Goal: Task Accomplishment & Management: Use online tool/utility

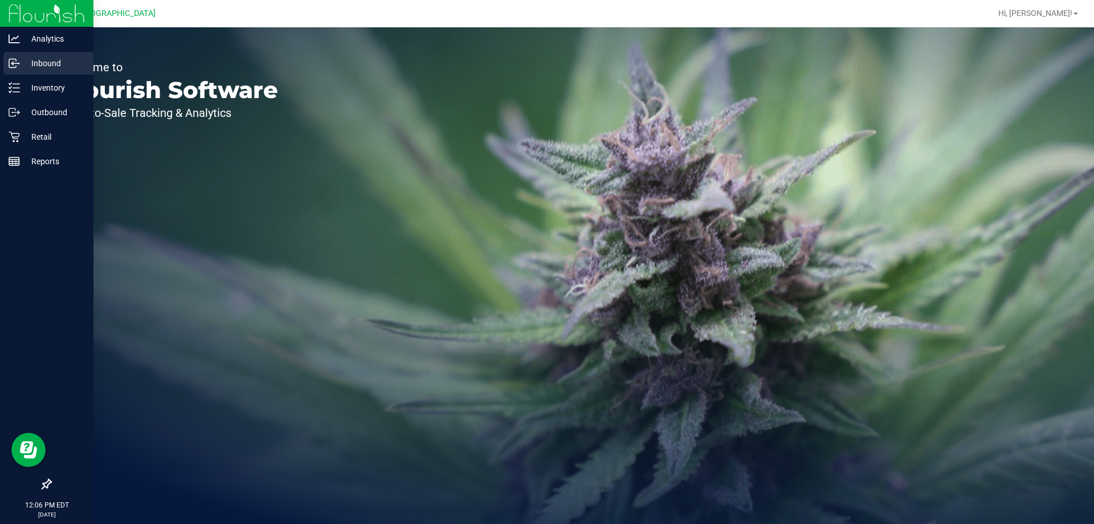
click at [12, 62] on icon at bounding box center [14, 63] width 11 height 11
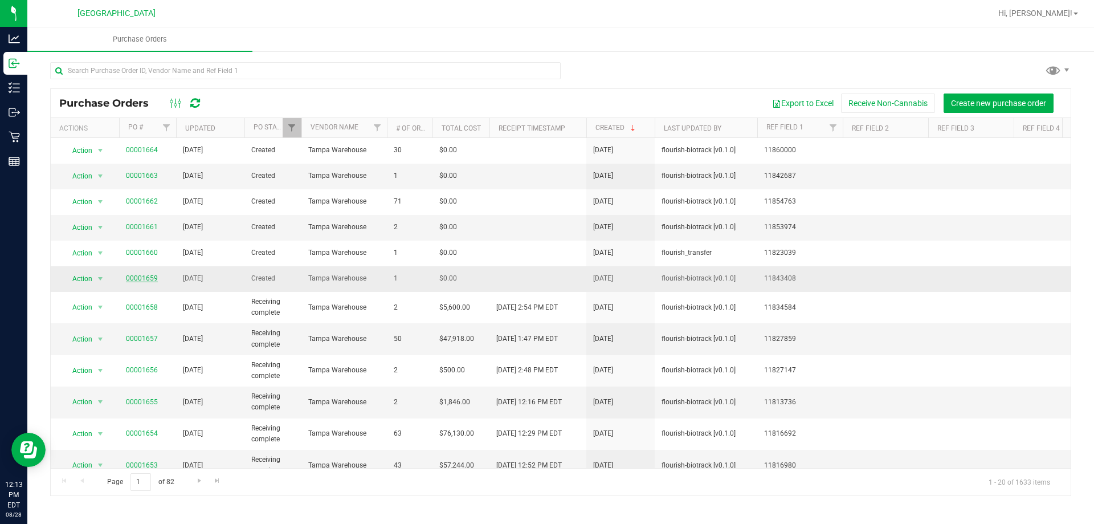
click at [135, 280] on link "00001659" at bounding box center [142, 278] width 32 height 8
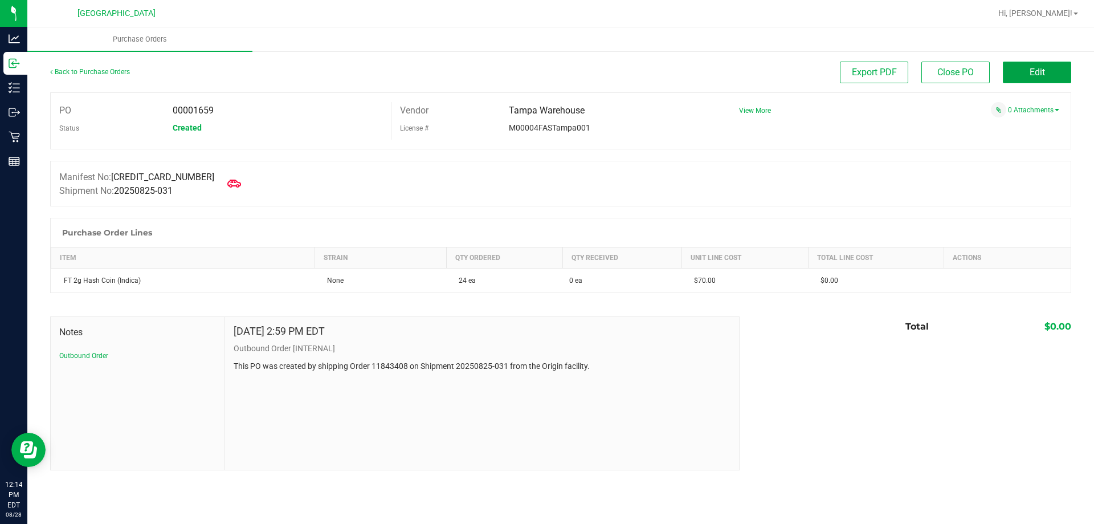
click at [1056, 69] on button "Edit" at bounding box center [1037, 73] width 68 height 22
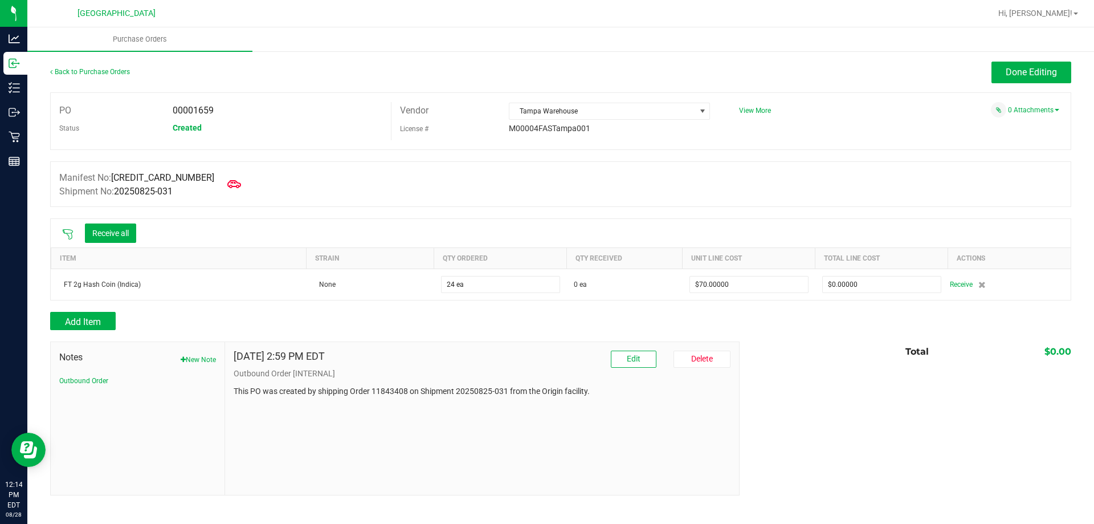
click at [239, 185] on div "Manifest No: [CREDIT_CARD_NUMBER] Shipment No: 20250825-031" at bounding box center [560, 184] width 1021 height 46
click at [227, 183] on icon at bounding box center [234, 184] width 14 height 14
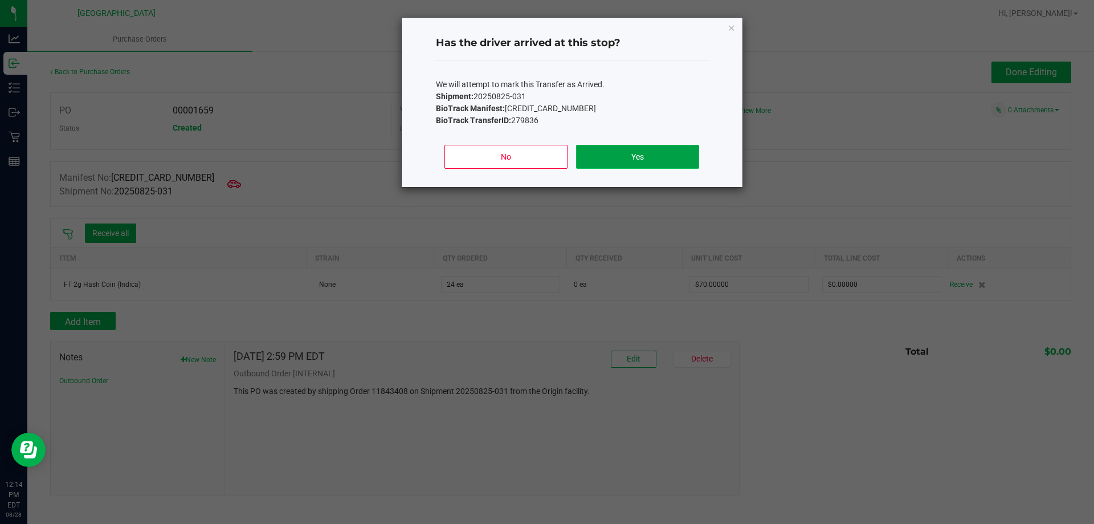
click at [626, 150] on button "Yes" at bounding box center [637, 157] width 123 height 24
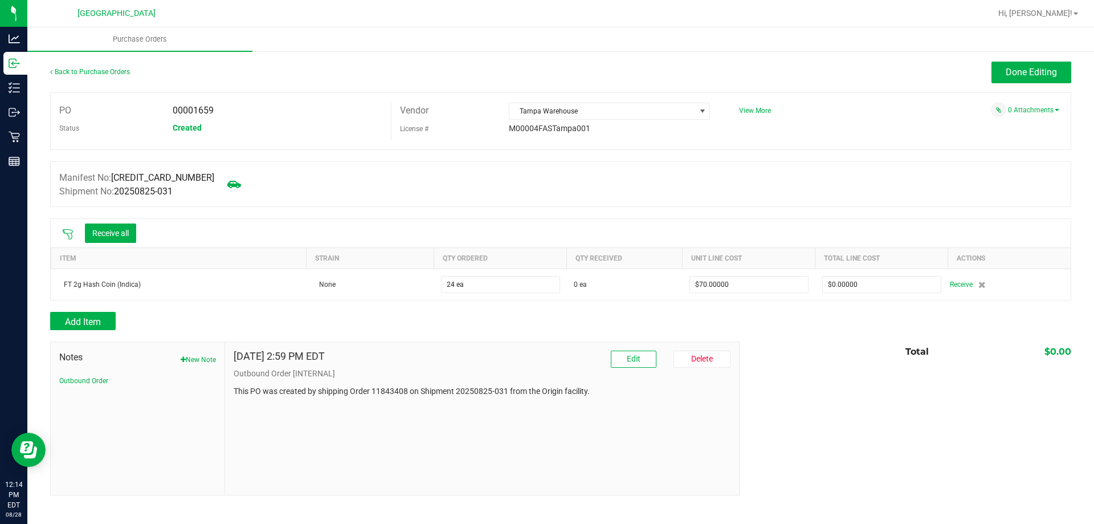
click at [72, 234] on icon at bounding box center [68, 234] width 10 height 10
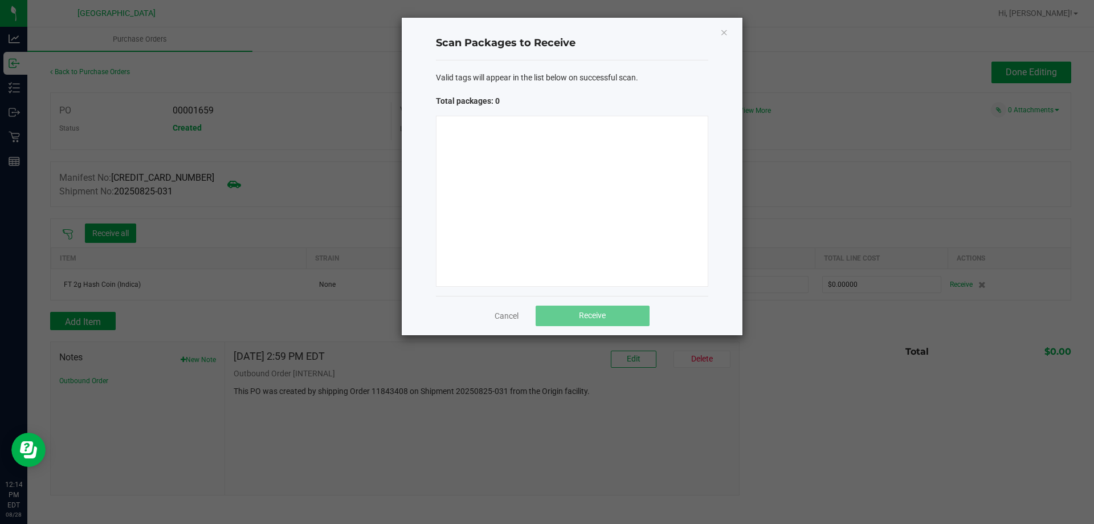
click at [577, 243] on div at bounding box center [572, 201] width 272 height 171
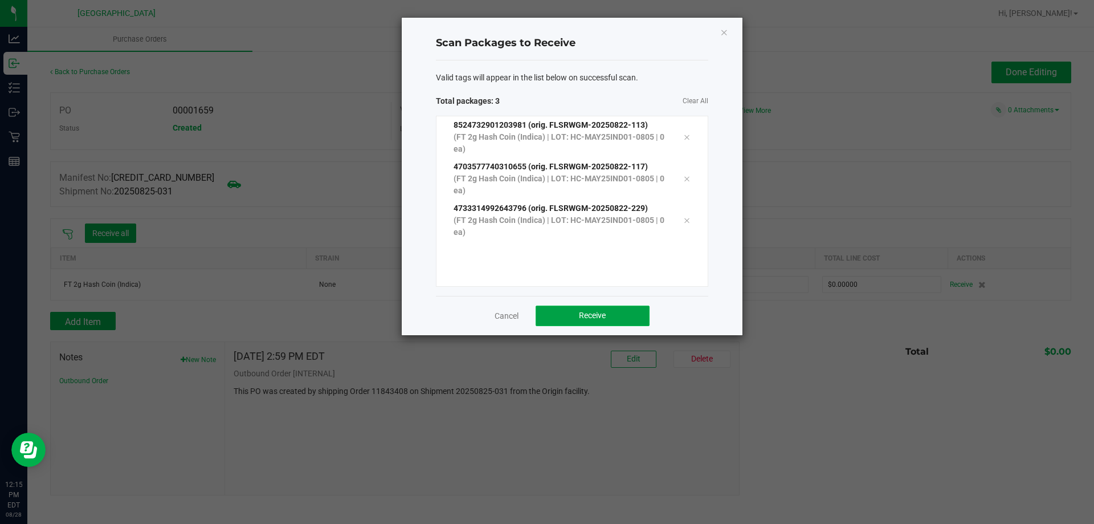
click at [634, 311] on button "Receive" at bounding box center [593, 315] width 114 height 21
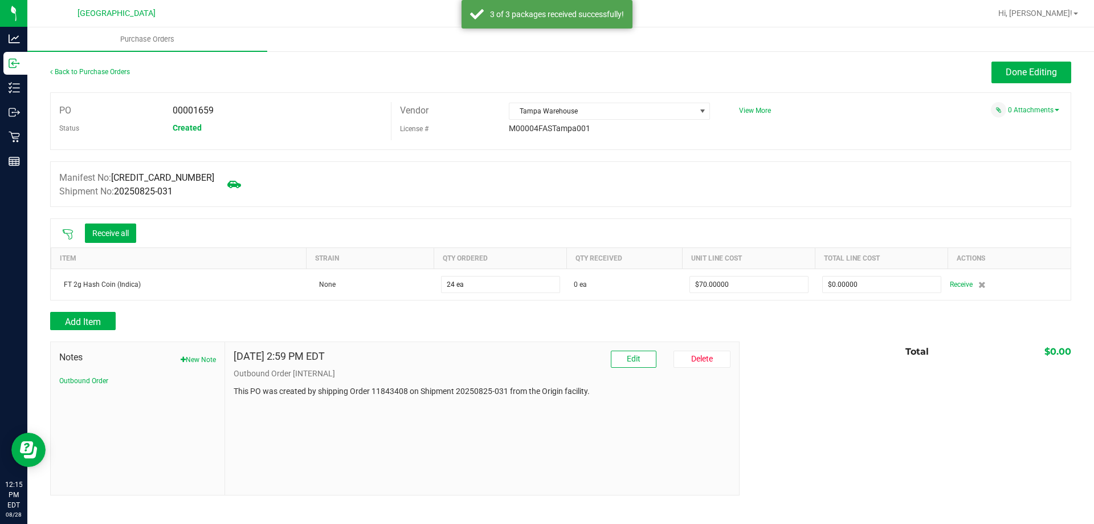
click at [112, 230] on button "Receive all" at bounding box center [110, 232] width 51 height 19
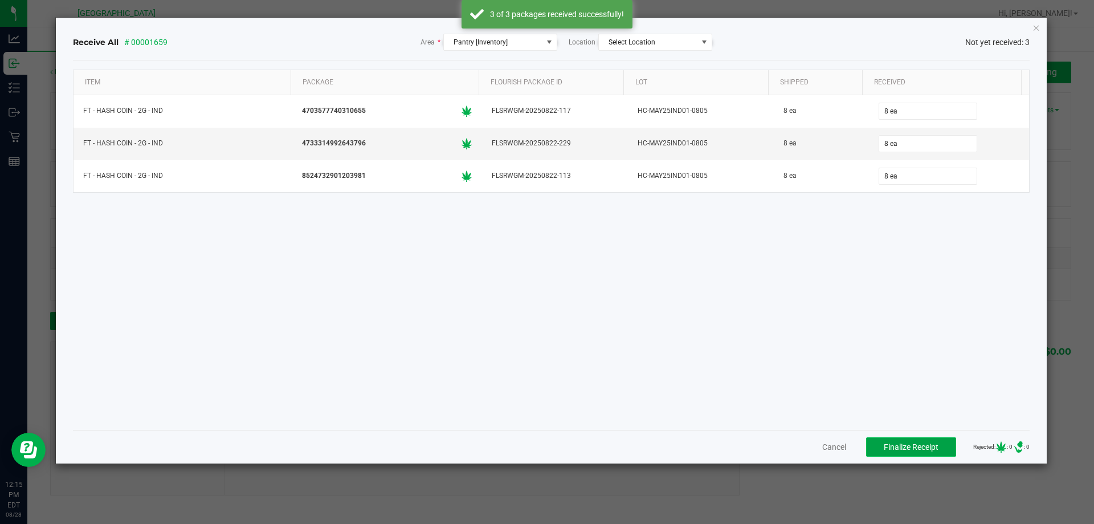
click at [870, 443] on button "Finalize Receipt" at bounding box center [911, 446] width 90 height 19
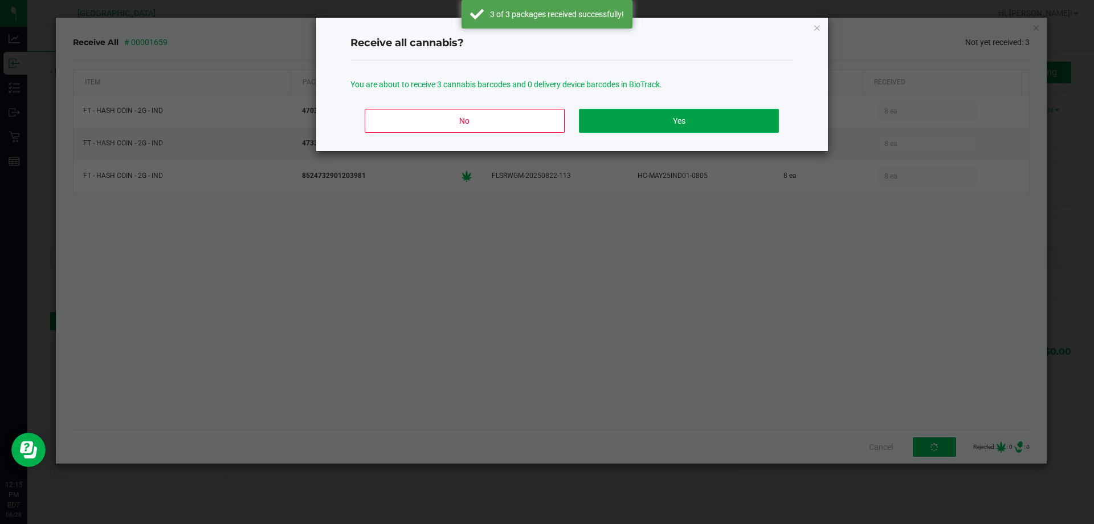
click at [695, 121] on button "Yes" at bounding box center [678, 121] width 199 height 24
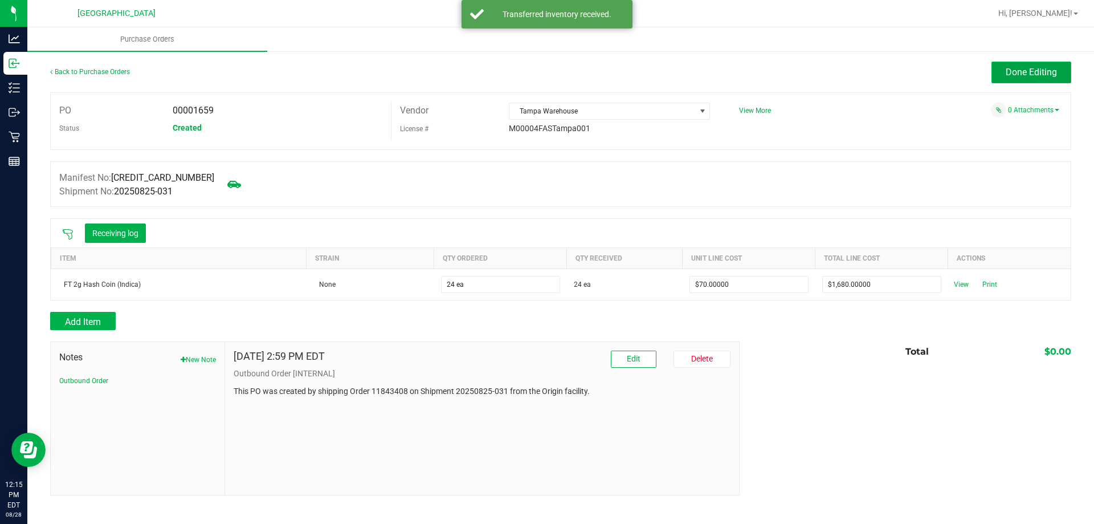
click at [1014, 72] on span "Done Editing" at bounding box center [1031, 72] width 51 height 11
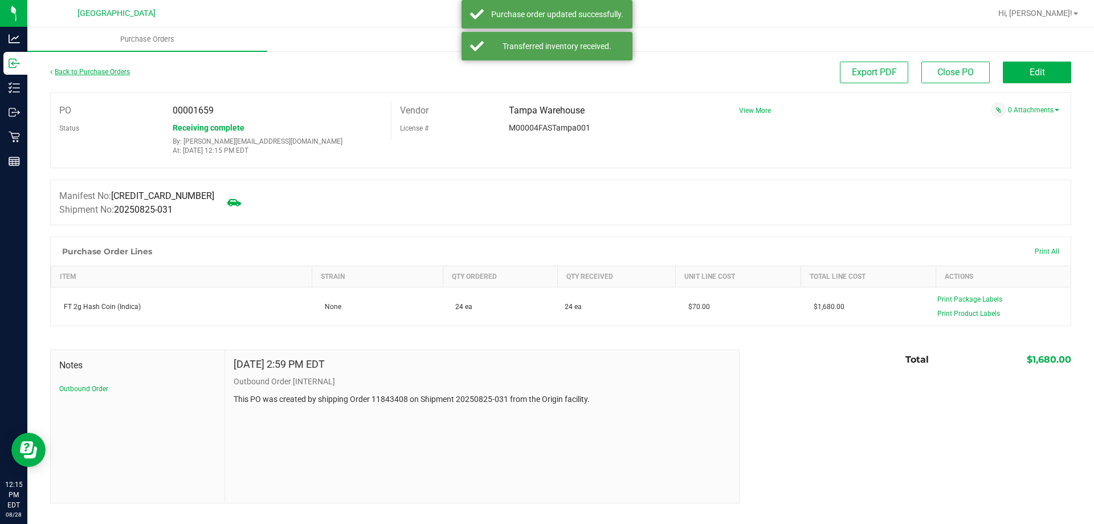
click at [121, 72] on link "Back to Purchase Orders" at bounding box center [90, 72] width 80 height 8
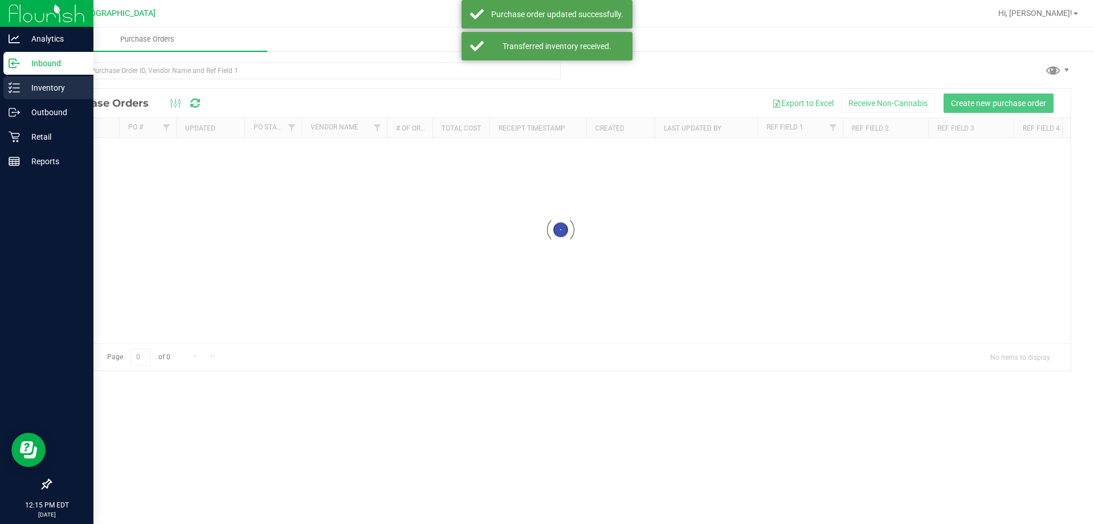
click at [17, 88] on line at bounding box center [16, 88] width 6 height 0
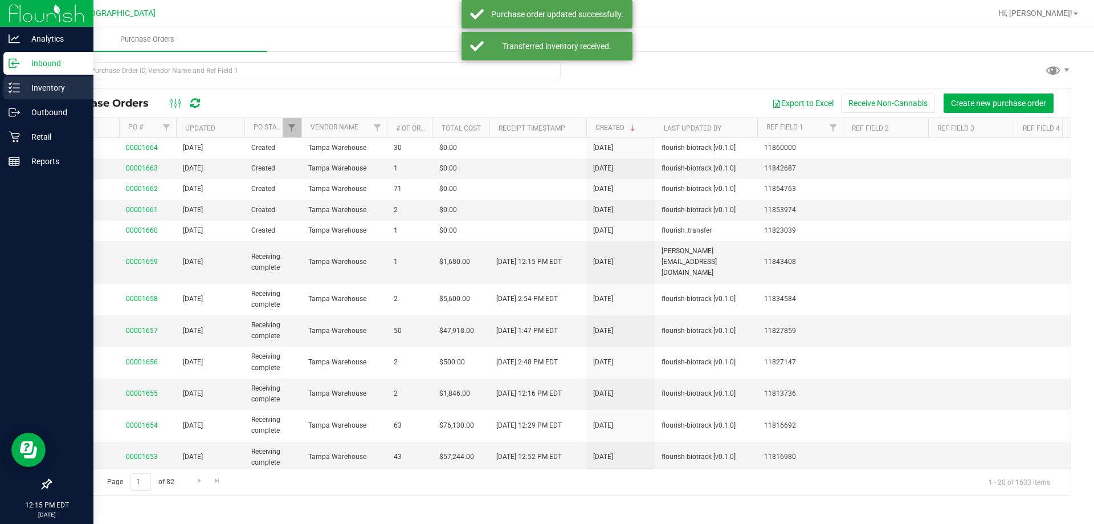
click at [23, 89] on p "Inventory" at bounding box center [54, 88] width 68 height 14
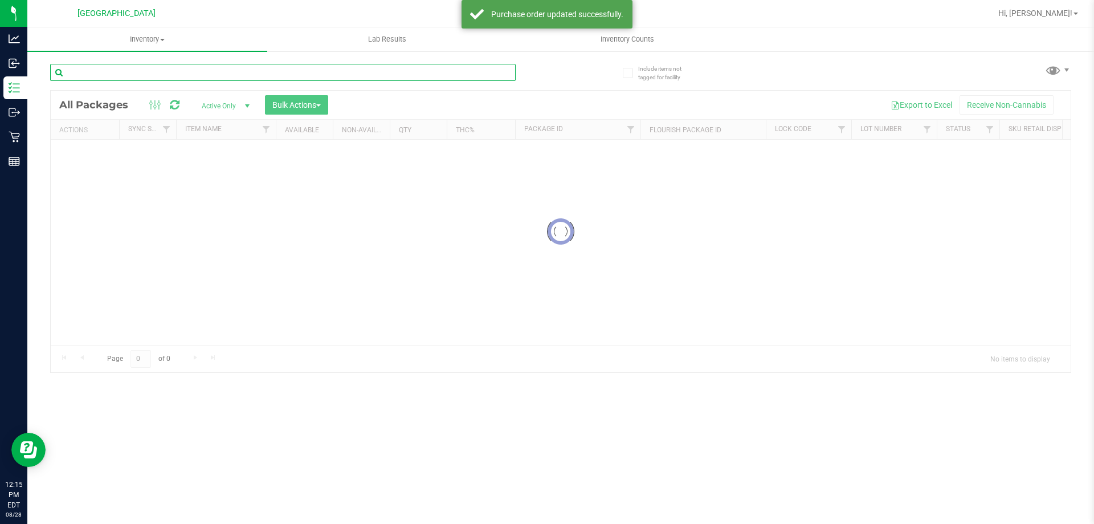
click at [131, 74] on input "text" at bounding box center [283, 72] width 466 height 17
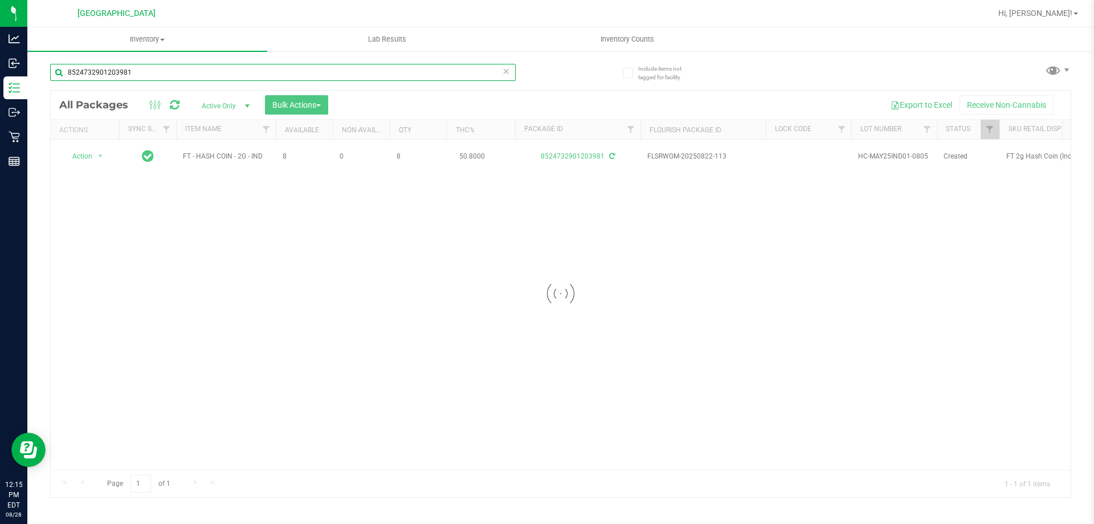
type input "8524732901203981"
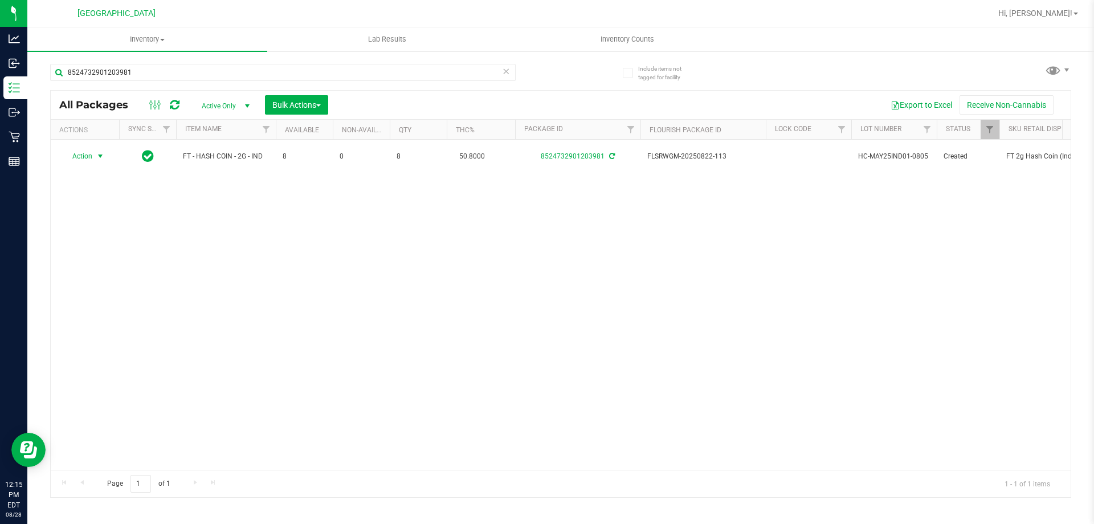
click at [84, 157] on span "Action" at bounding box center [77, 156] width 31 height 16
click at [88, 267] on li "Lock package" at bounding box center [107, 259] width 88 height 17
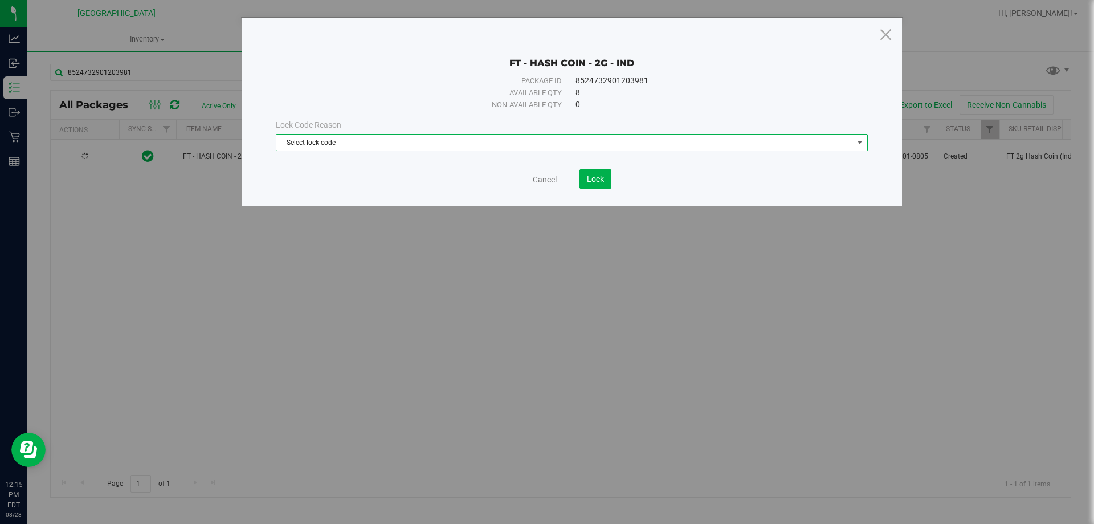
click at [461, 143] on span "Select lock code" at bounding box center [564, 142] width 577 height 16
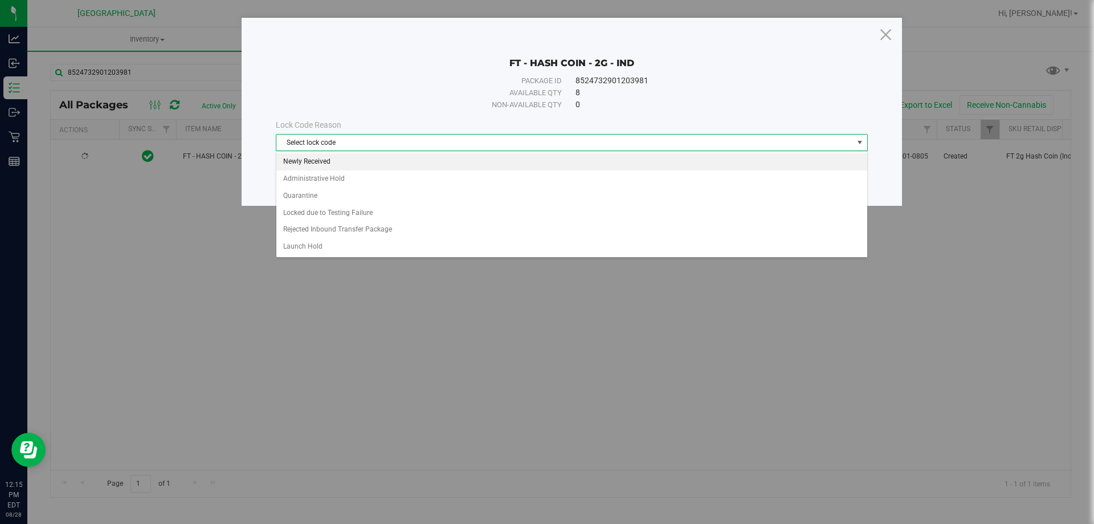
click at [331, 169] on li "Newly Received" at bounding box center [571, 161] width 591 height 17
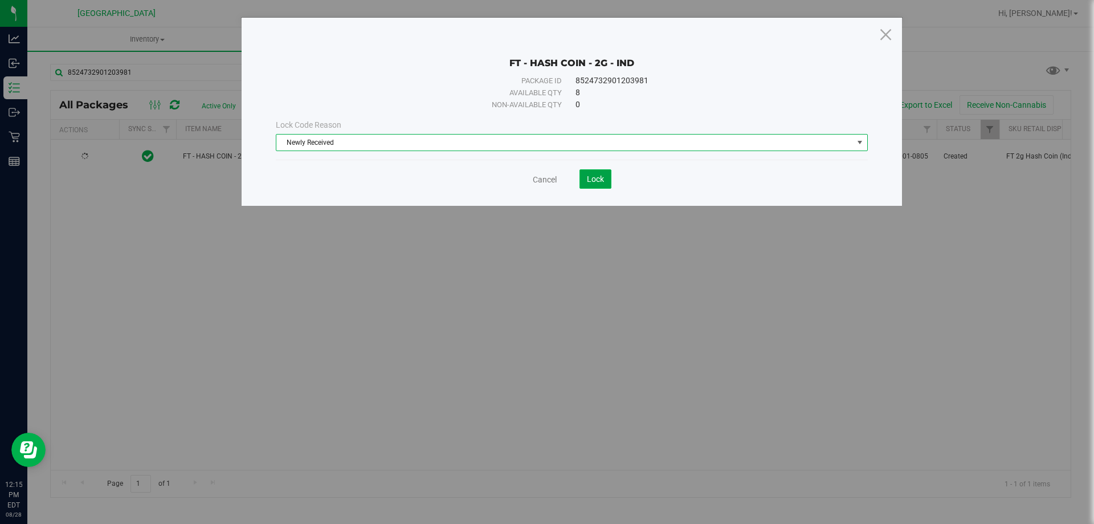
click at [592, 185] on button "Lock" at bounding box center [596, 178] width 32 height 19
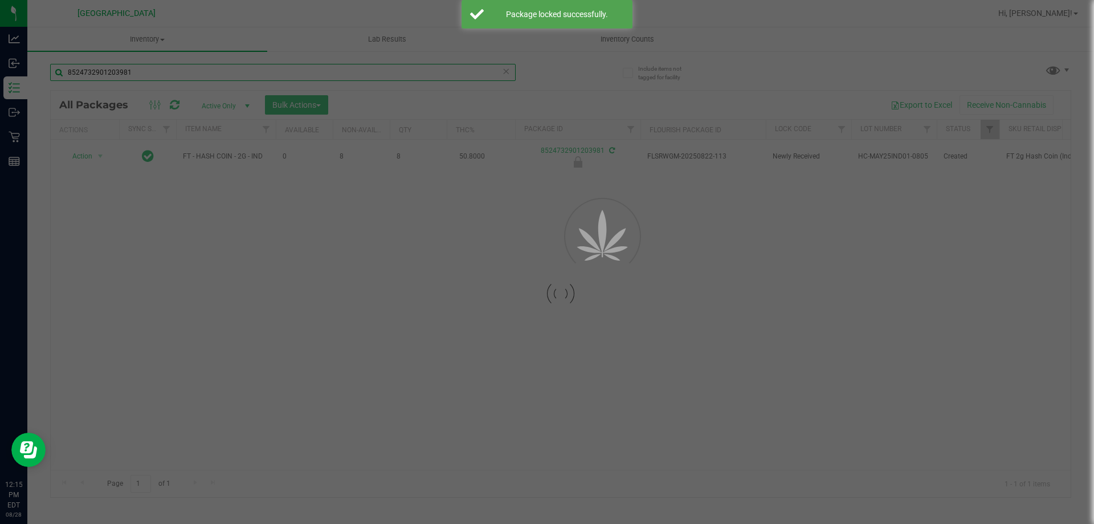
click at [27, 87] on div "Inventory All packages All inventory Waste log Create inventory Lab Results Inv…" at bounding box center [560, 275] width 1067 height 496
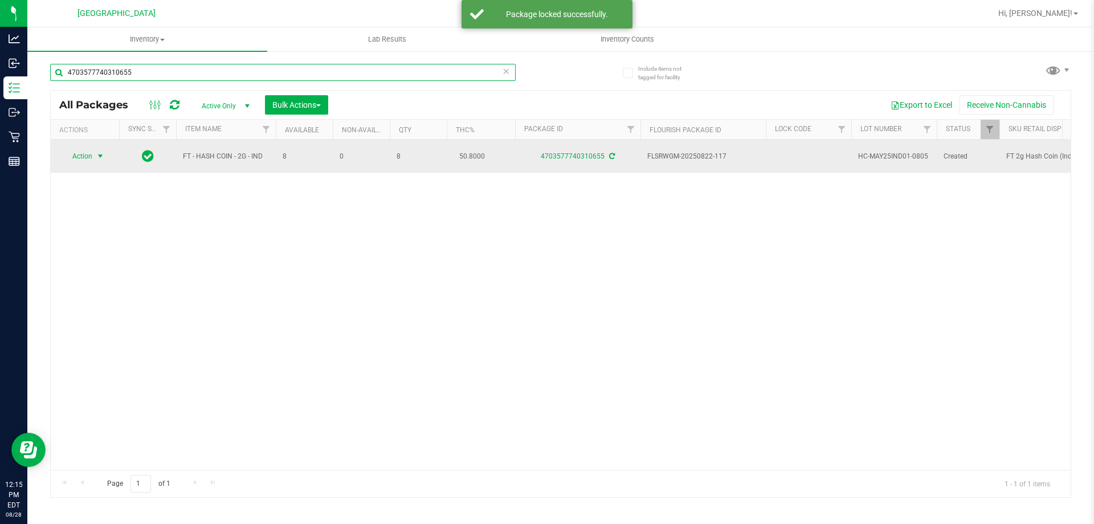
type input "4703577740310655"
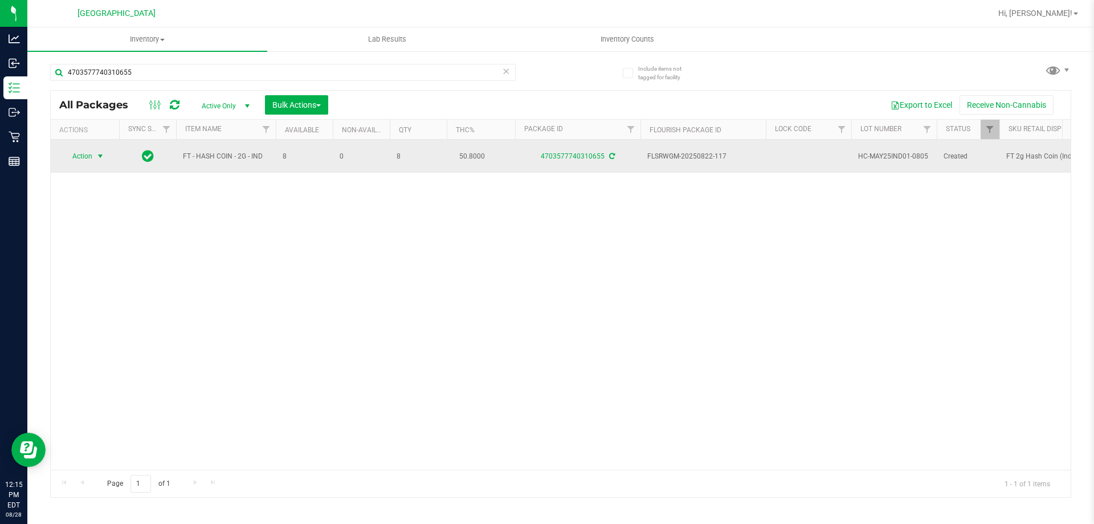
click at [76, 154] on span "Action" at bounding box center [77, 156] width 31 height 16
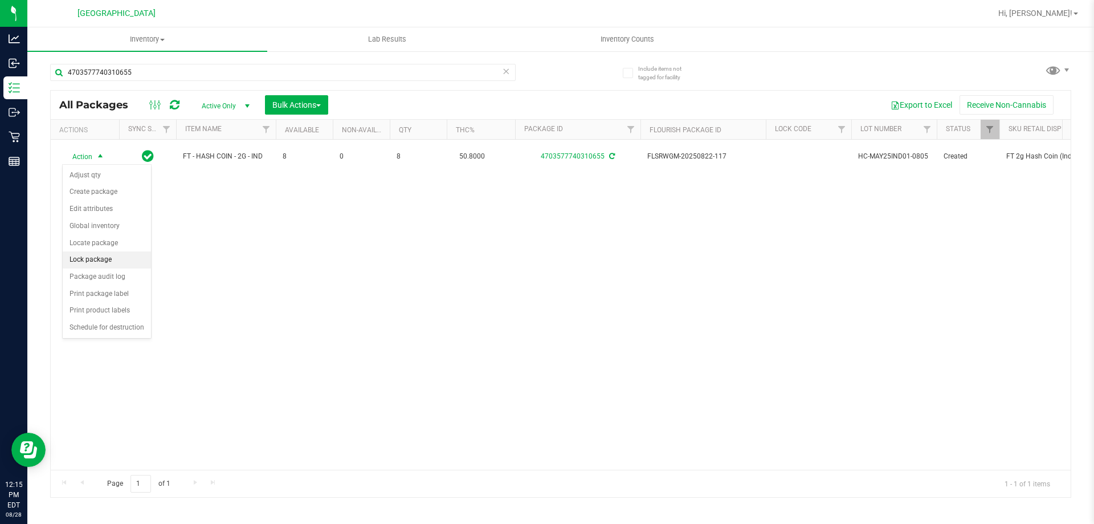
click at [76, 256] on li "Lock package" at bounding box center [107, 259] width 88 height 17
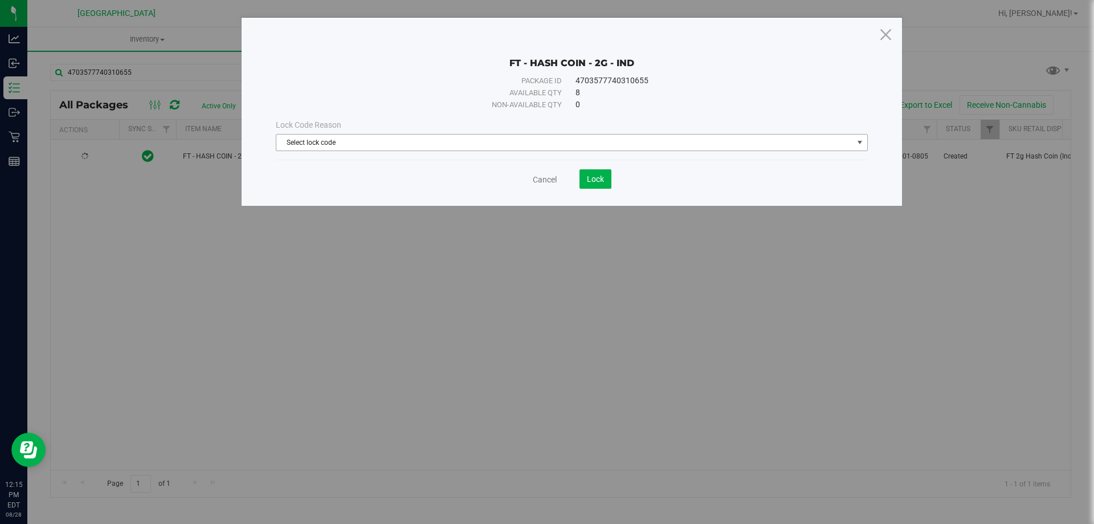
click at [308, 141] on span "Select lock code" at bounding box center [564, 142] width 577 height 16
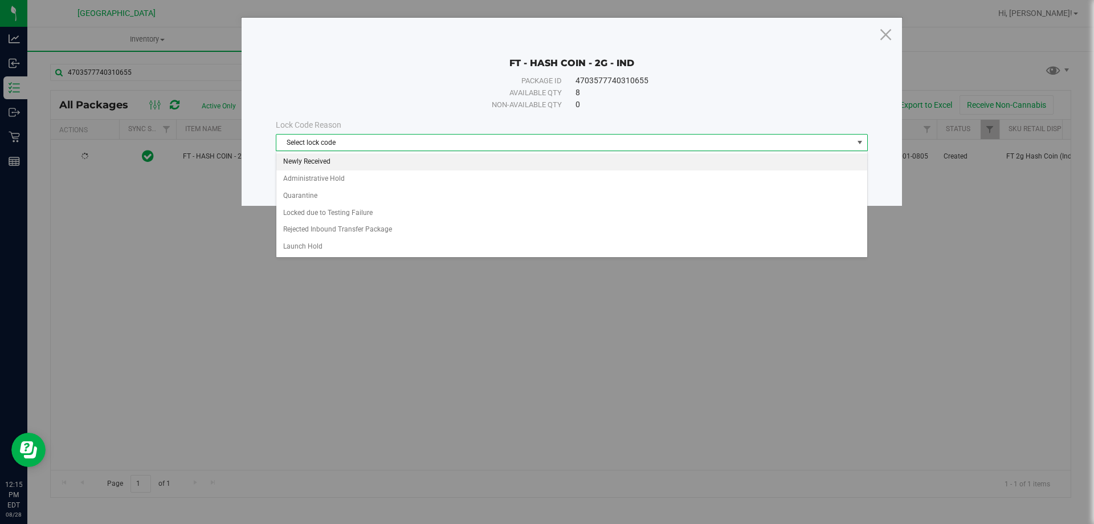
click at [313, 159] on li "Newly Received" at bounding box center [571, 161] width 591 height 17
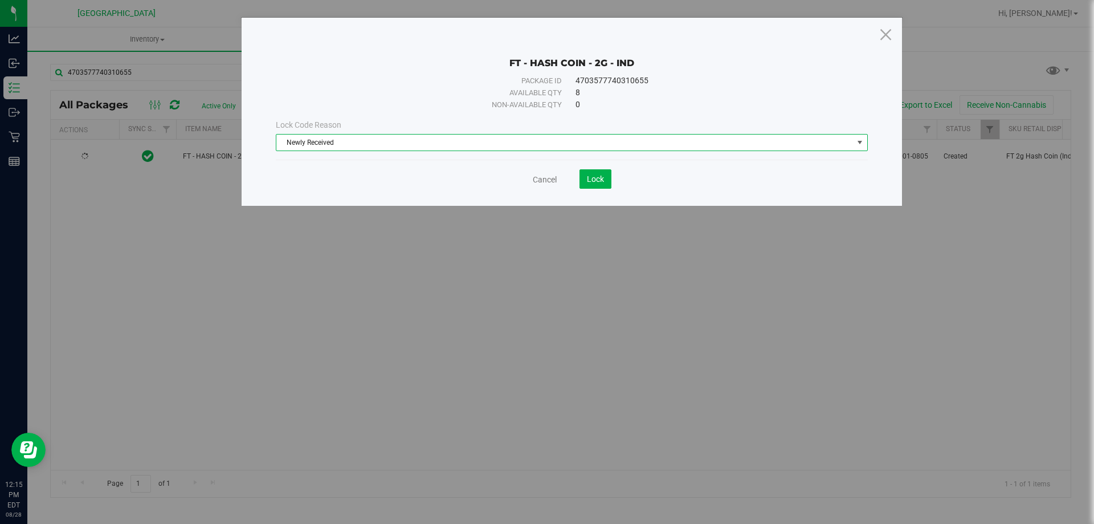
drag, startPoint x: 614, startPoint y: 191, endPoint x: 601, endPoint y: 193, distance: 13.7
click at [614, 193] on div "FT - HASH COIN - 2G - IND Package ID 4703577740310655 Available qty 8 Non-avail…" at bounding box center [572, 112] width 660 height 188
click at [599, 188] on div "FT - HASH COIN - 2G - IND Package ID 4703577740310655 Available qty 8 Non-avail…" at bounding box center [572, 112] width 660 height 188
click at [599, 178] on span "Lock" at bounding box center [595, 178] width 17 height 9
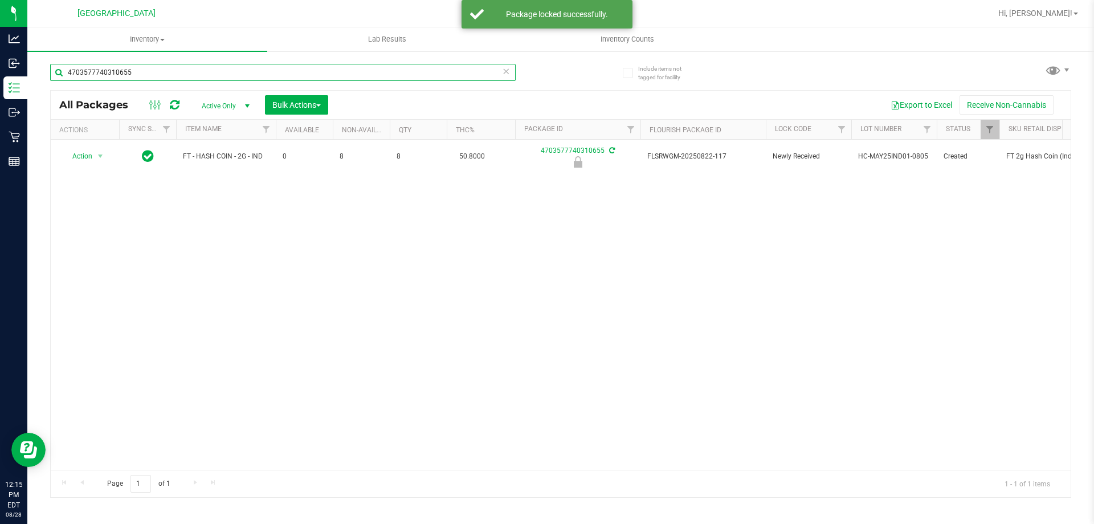
click at [171, 77] on input "4703577740310655" at bounding box center [283, 72] width 466 height 17
drag, startPoint x: 158, startPoint y: 74, endPoint x: 67, endPoint y: 77, distance: 91.3
click at [67, 79] on input "4703577740310655" at bounding box center [283, 72] width 466 height 17
type input "4733314992643796"
drag, startPoint x: 180, startPoint y: 72, endPoint x: 58, endPoint y: 96, distance: 124.8
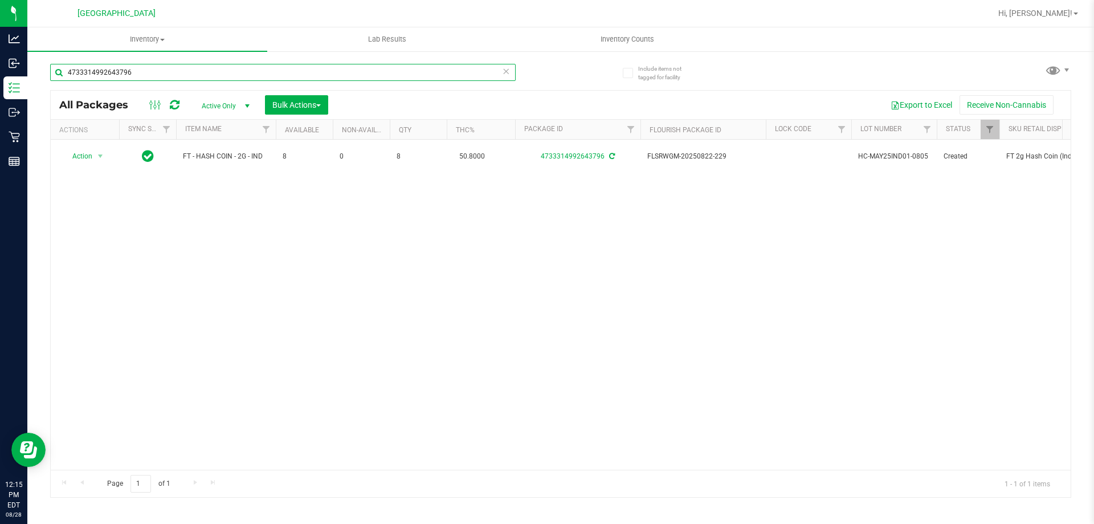
click at [58, 96] on div "4733314992643796 All Packages Active Only Active Only Lab Samples Locked All Ex…" at bounding box center [560, 275] width 1021 height 444
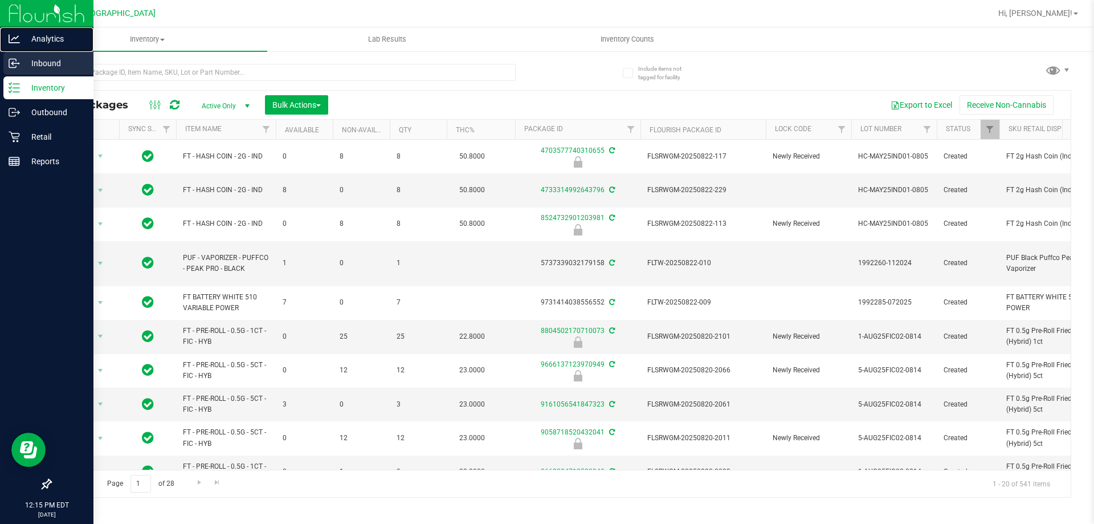
click at [23, 51] on link "Analytics" at bounding box center [46, 39] width 93 height 25
click at [30, 57] on p "Inbound" at bounding box center [54, 63] width 68 height 14
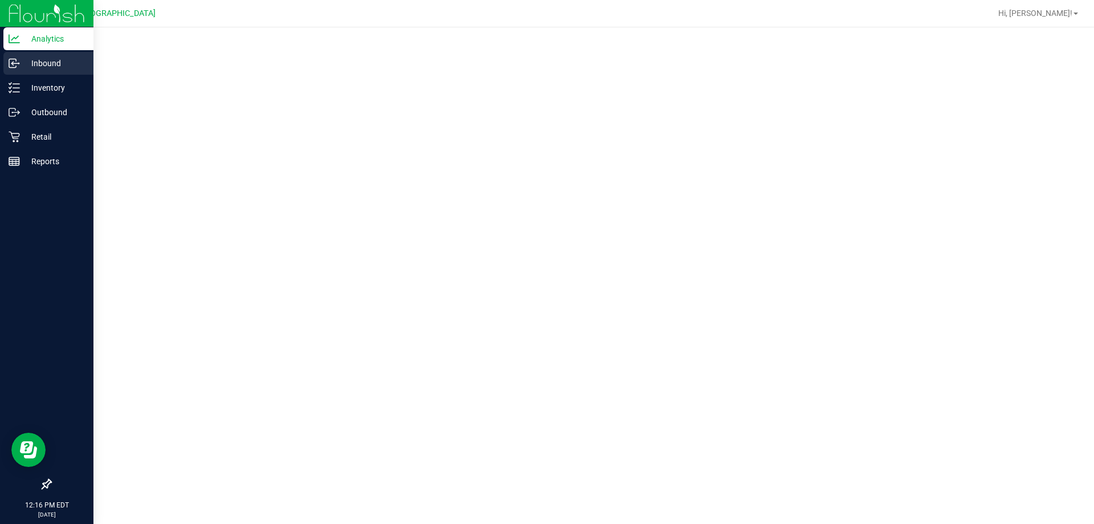
click at [23, 65] on p "Inbound" at bounding box center [54, 63] width 68 height 14
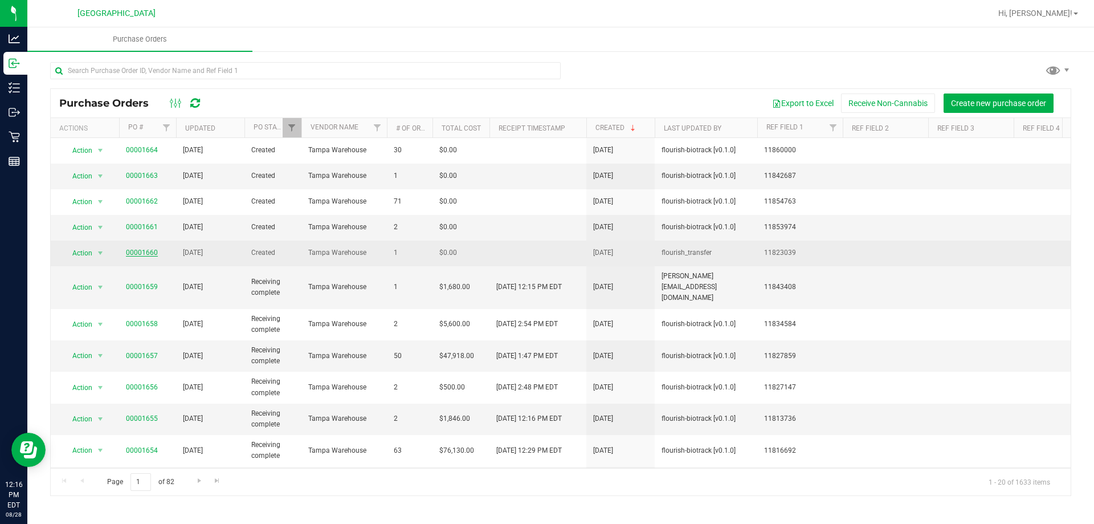
click at [151, 251] on link "00001660" at bounding box center [142, 252] width 32 height 8
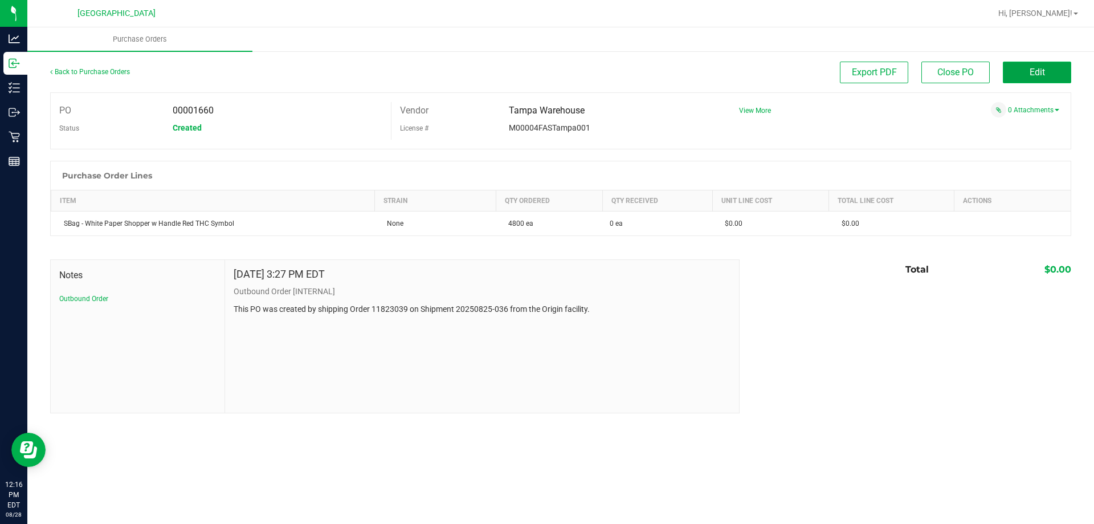
click at [1023, 81] on button "Edit" at bounding box center [1037, 73] width 68 height 22
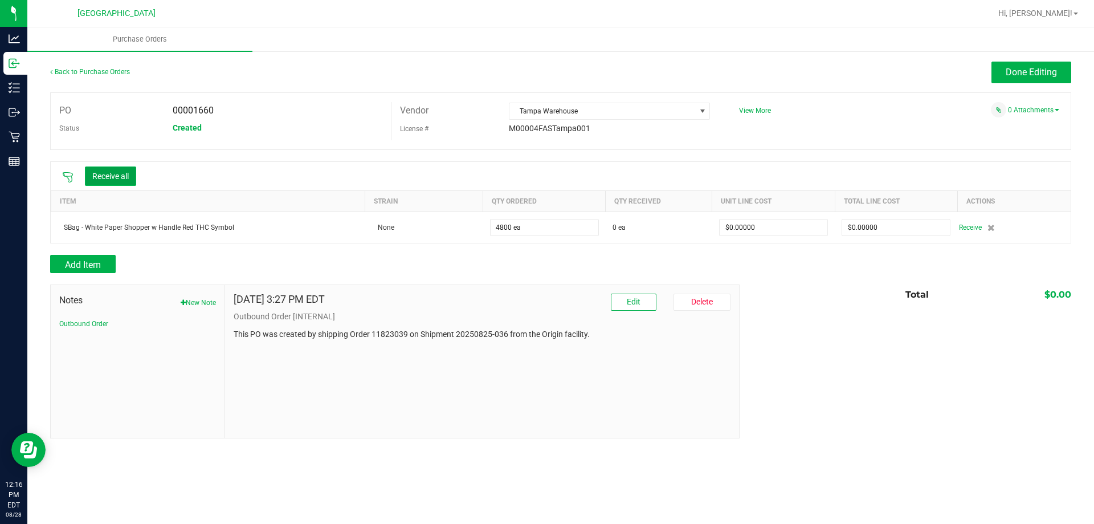
click at [96, 178] on button "Receive all" at bounding box center [110, 175] width 51 height 19
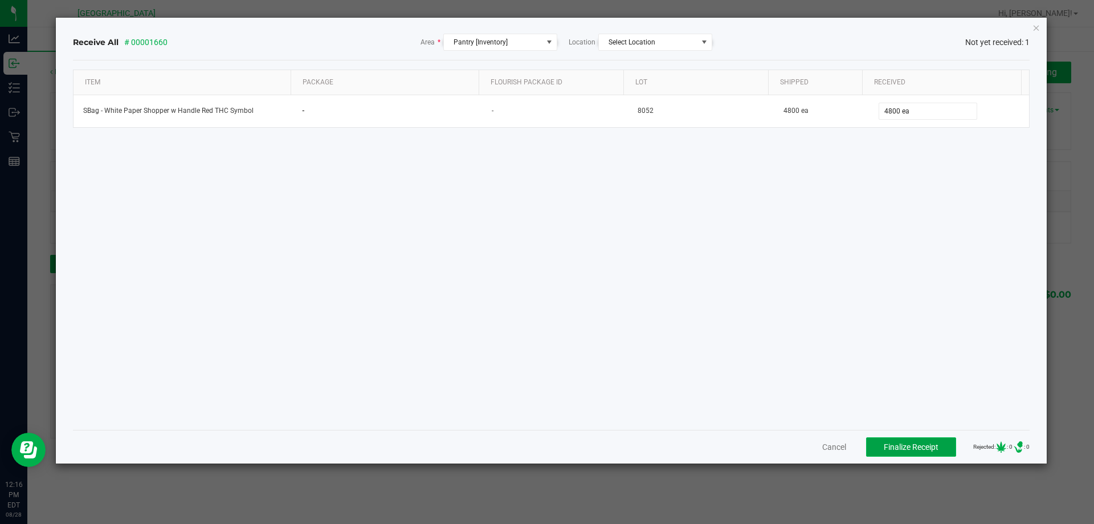
click at [898, 443] on span "Finalize Receipt" at bounding box center [911, 446] width 55 height 9
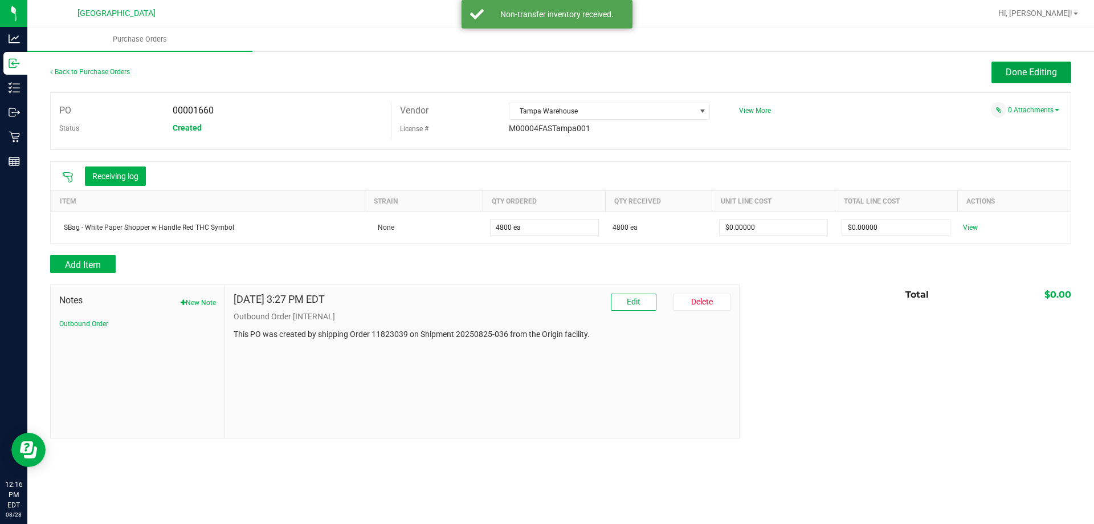
click at [1022, 80] on button "Done Editing" at bounding box center [1032, 73] width 80 height 22
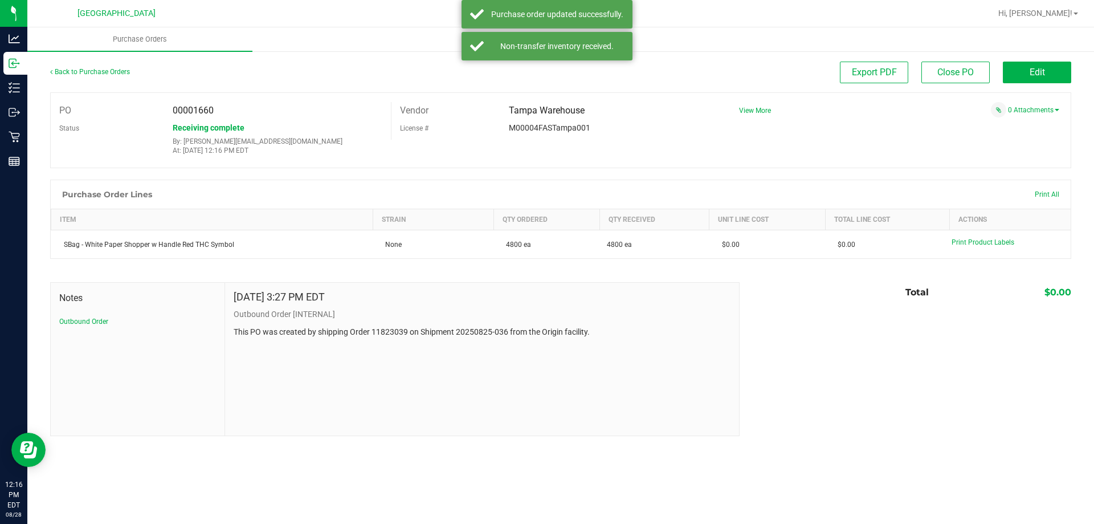
click at [99, 76] on div "Back to Purchase Orders" at bounding box center [177, 72] width 255 height 21
click at [97, 71] on link "Back to Purchase Orders" at bounding box center [90, 72] width 80 height 8
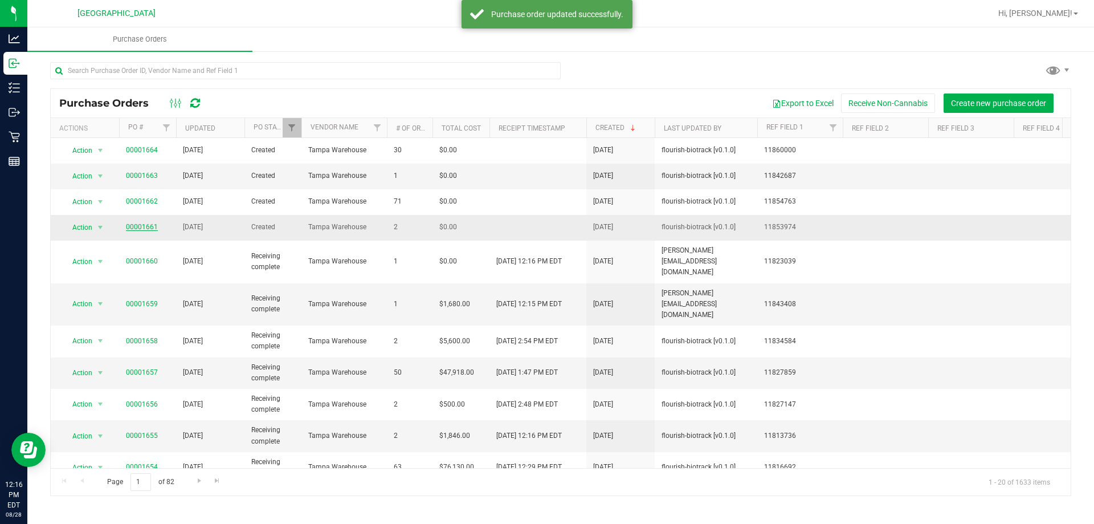
click at [142, 226] on link "00001661" at bounding box center [142, 227] width 32 height 8
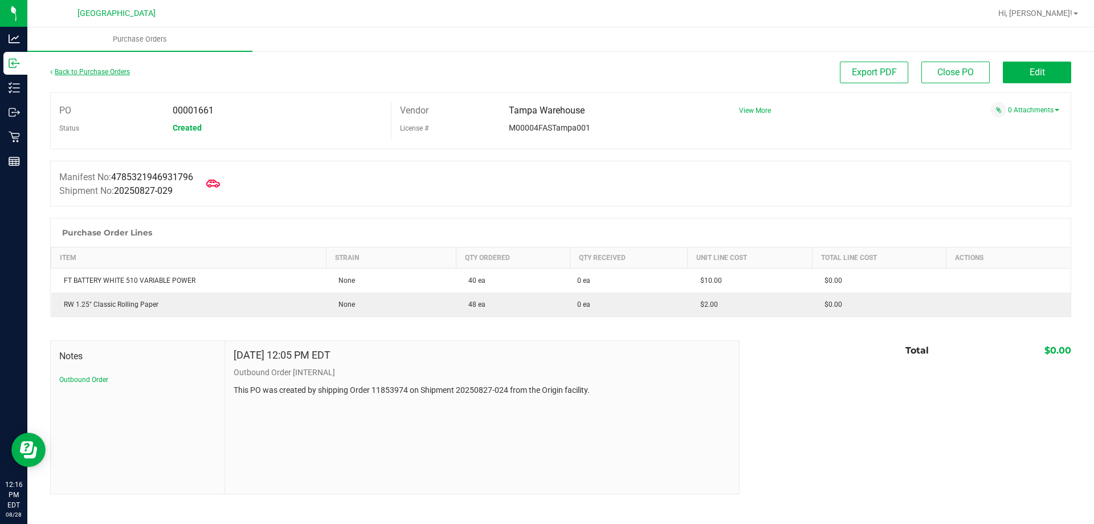
click at [75, 73] on link "Back to Purchase Orders" at bounding box center [90, 72] width 80 height 8
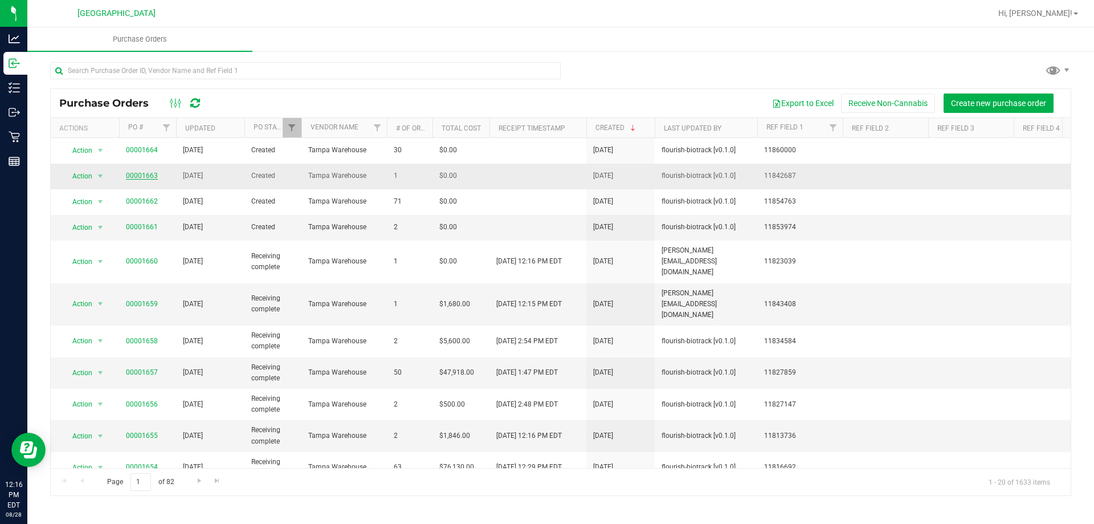
click at [153, 175] on link "00001663" at bounding box center [142, 176] width 32 height 8
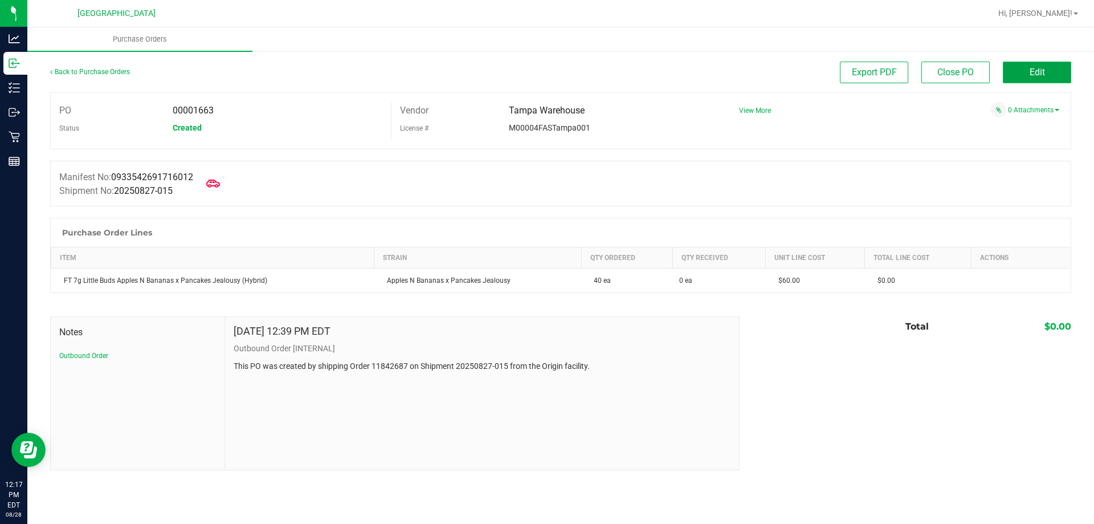
click at [1043, 80] on button "Edit" at bounding box center [1037, 73] width 68 height 22
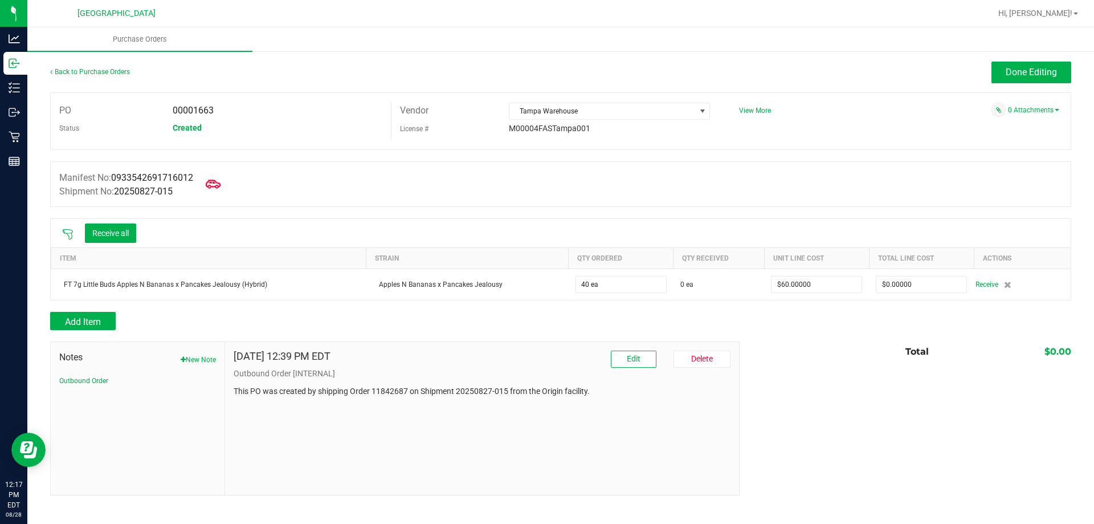
click at [226, 190] on span at bounding box center [213, 184] width 25 height 25
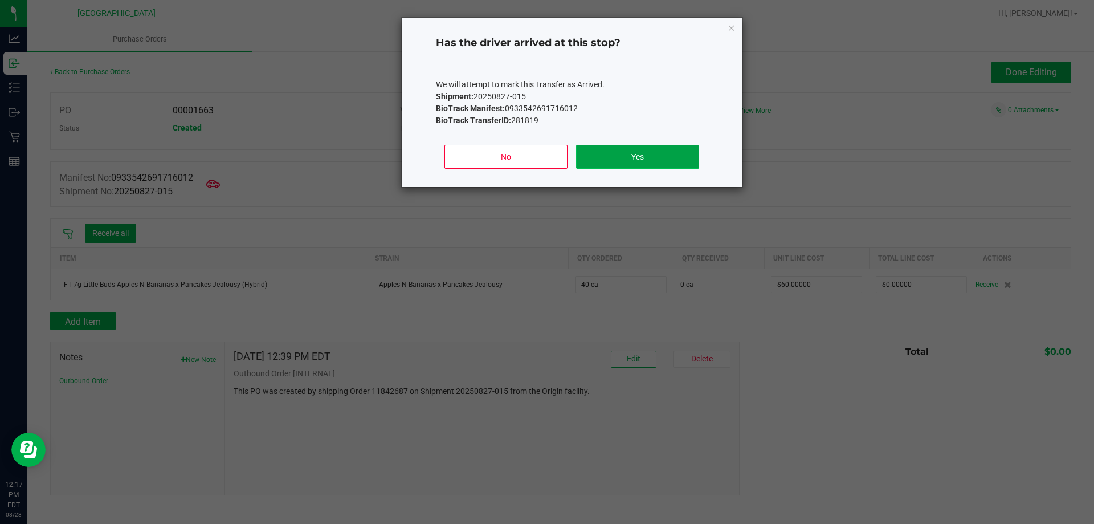
click at [640, 166] on button "Yes" at bounding box center [637, 157] width 123 height 24
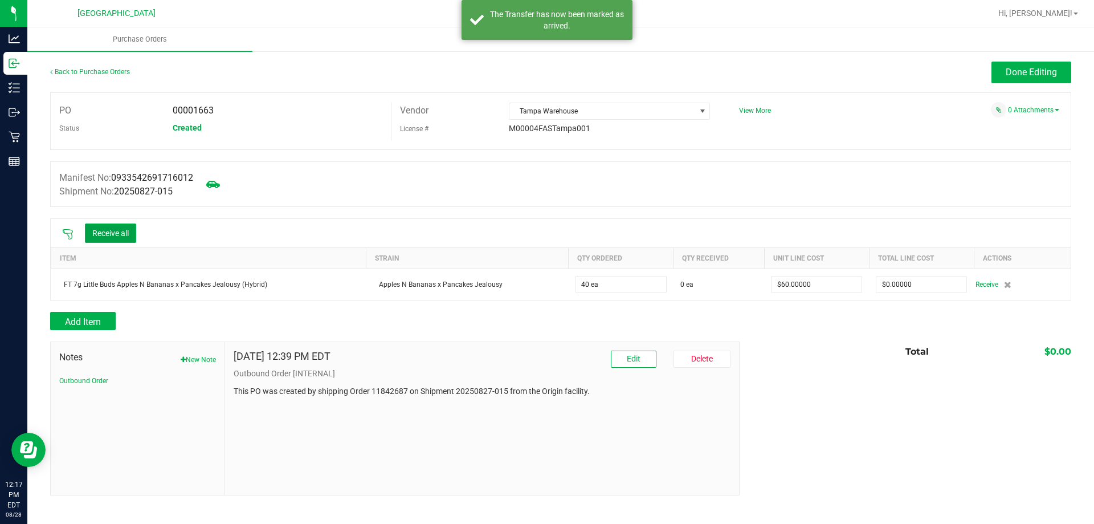
click at [117, 232] on button "Receive all" at bounding box center [110, 232] width 51 height 19
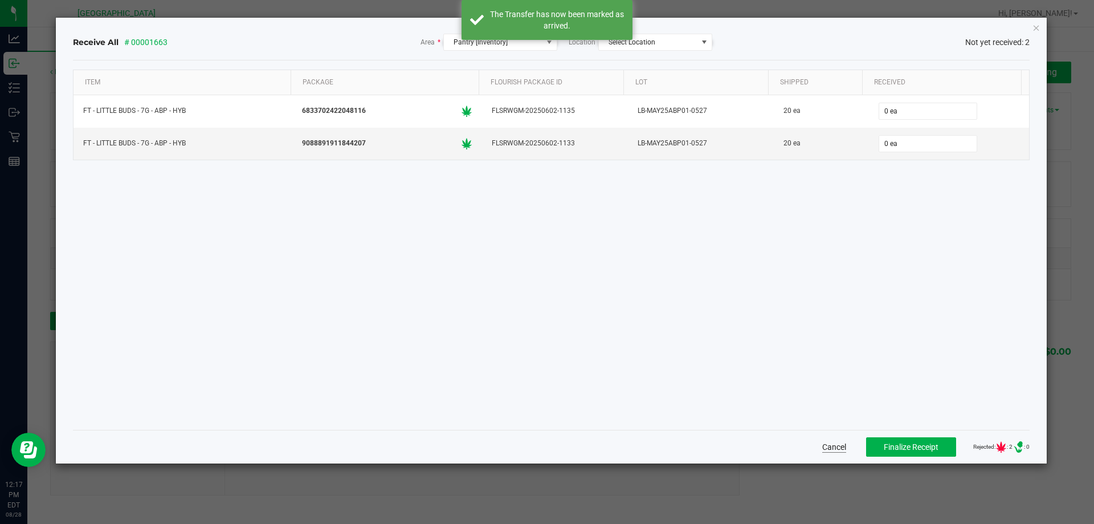
click at [824, 445] on button "Cancel" at bounding box center [834, 446] width 24 height 11
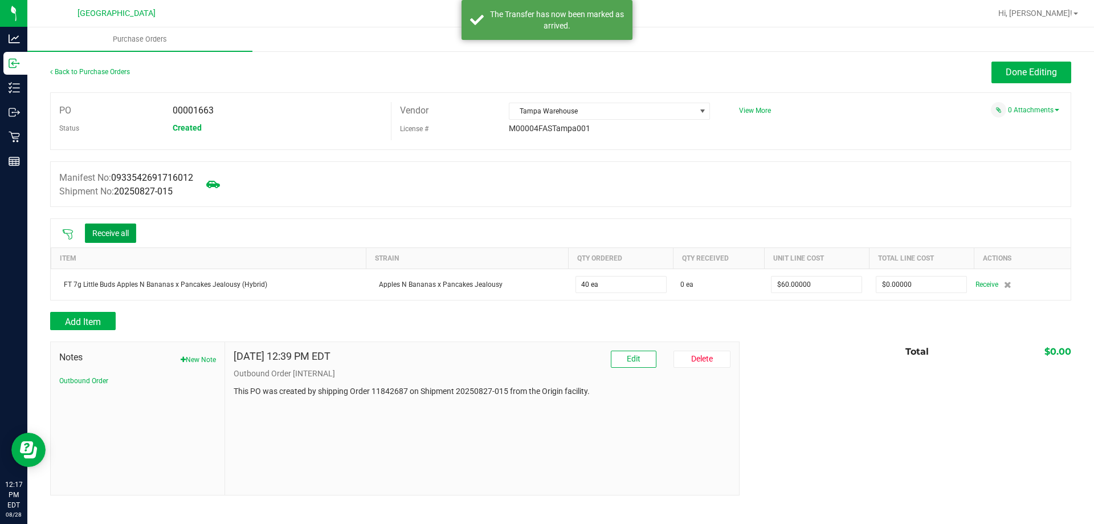
click at [66, 234] on icon at bounding box center [67, 234] width 11 height 11
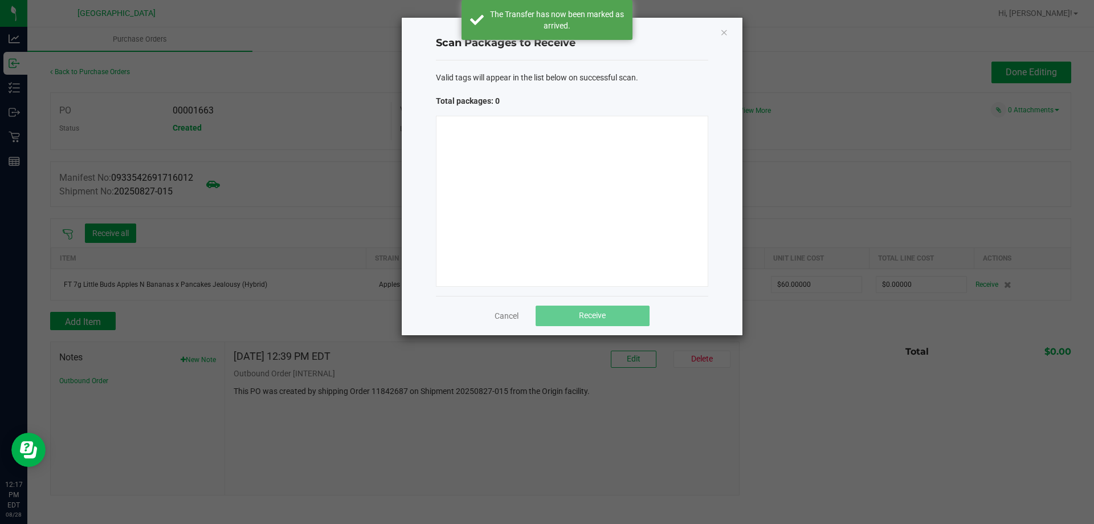
click at [587, 247] on div at bounding box center [572, 201] width 272 height 171
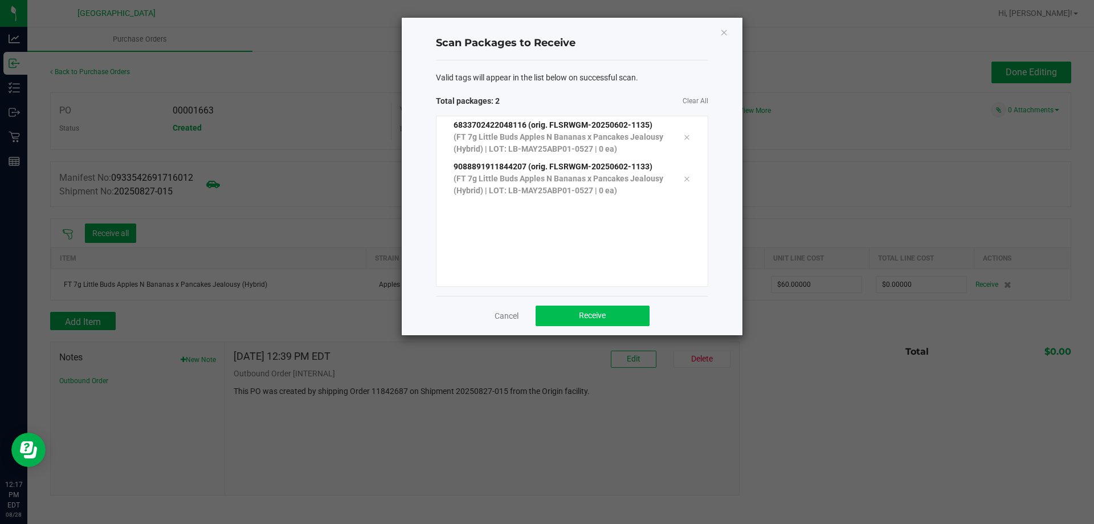
click at [620, 324] on button "Receive" at bounding box center [593, 315] width 114 height 21
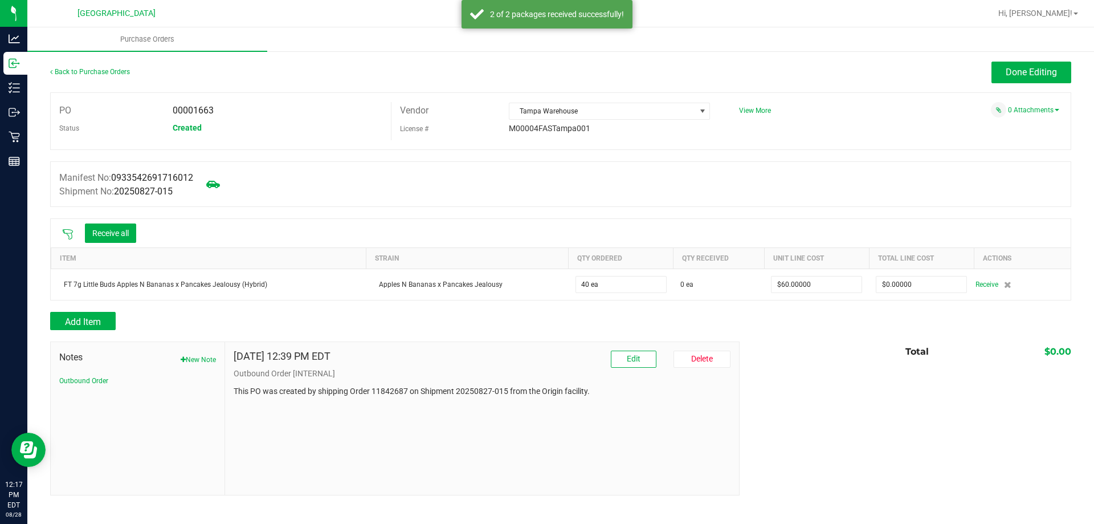
click at [121, 234] on button "Receive all" at bounding box center [110, 232] width 51 height 19
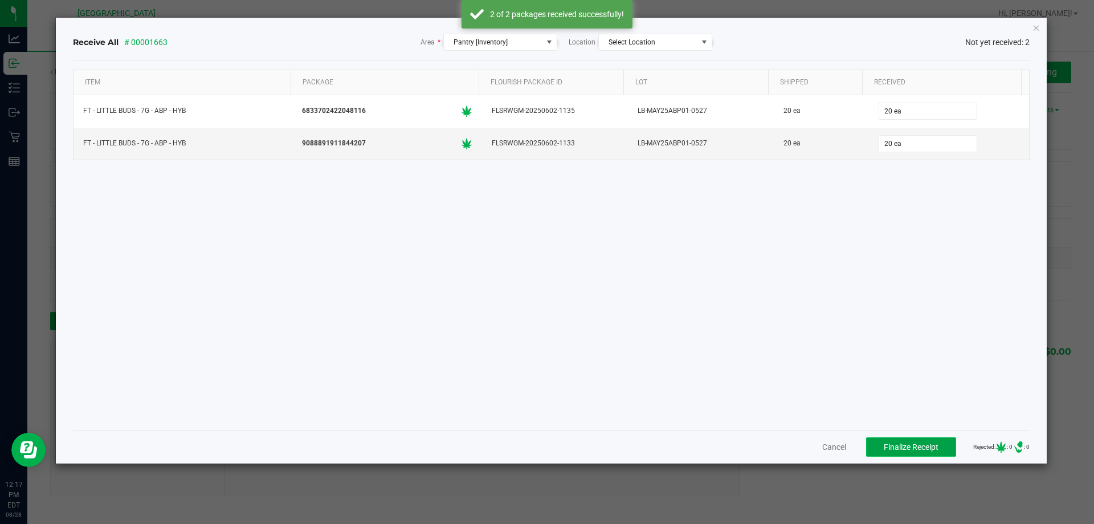
click at [890, 452] on button "Finalize Receipt" at bounding box center [911, 446] width 90 height 19
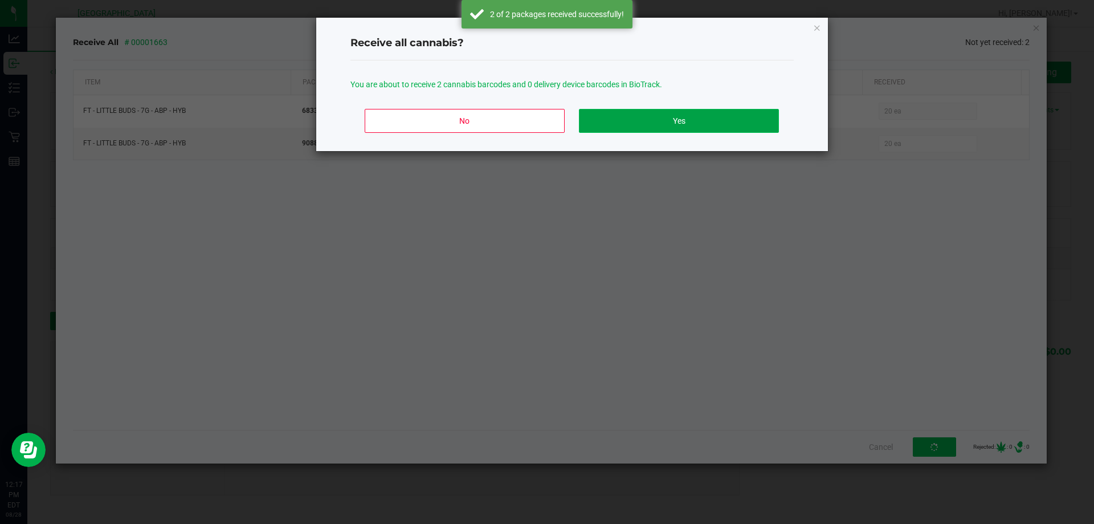
click at [703, 114] on button "Yes" at bounding box center [678, 121] width 199 height 24
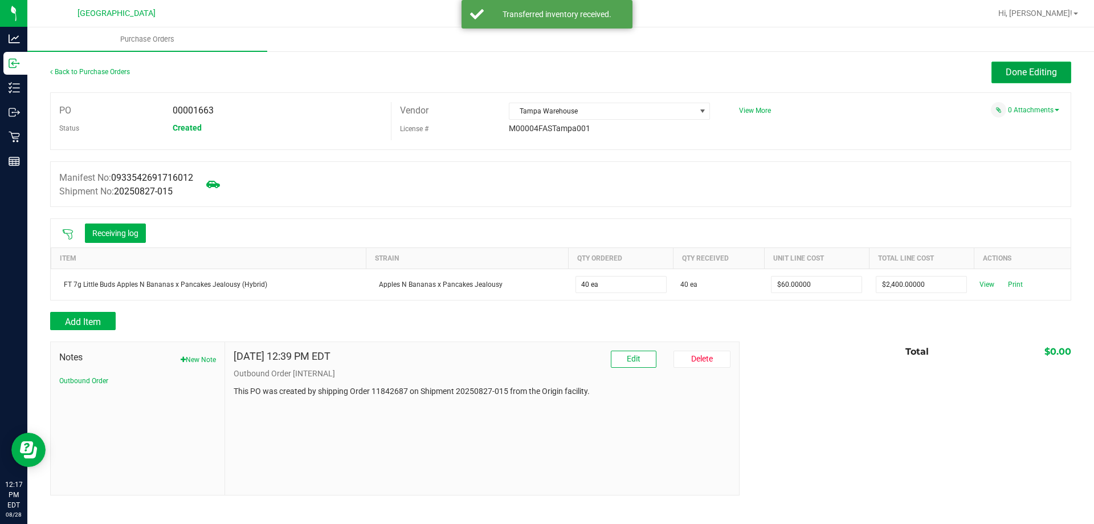
click at [1034, 71] on span "Done Editing" at bounding box center [1031, 72] width 51 height 11
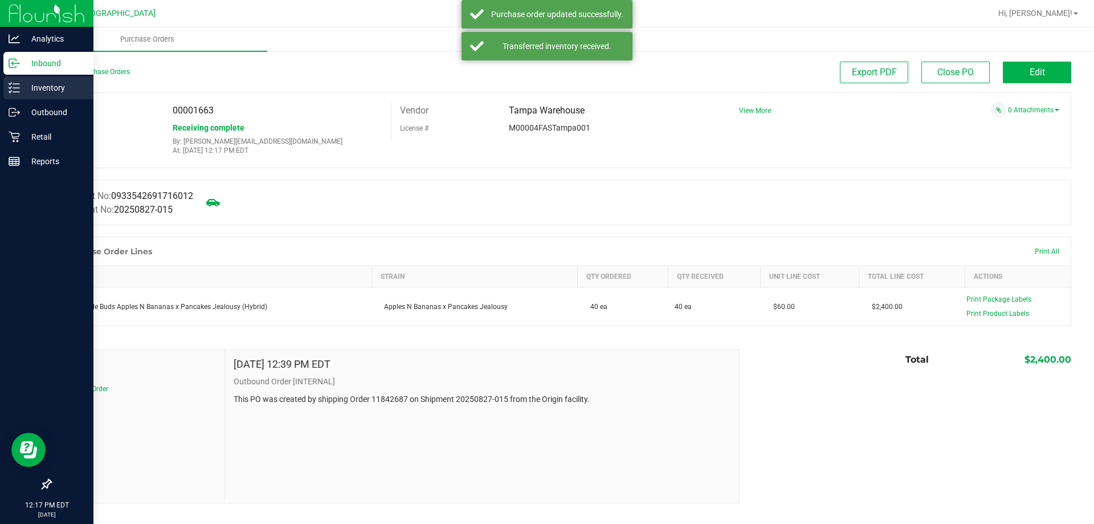
click at [48, 92] on p "Inventory" at bounding box center [54, 88] width 68 height 14
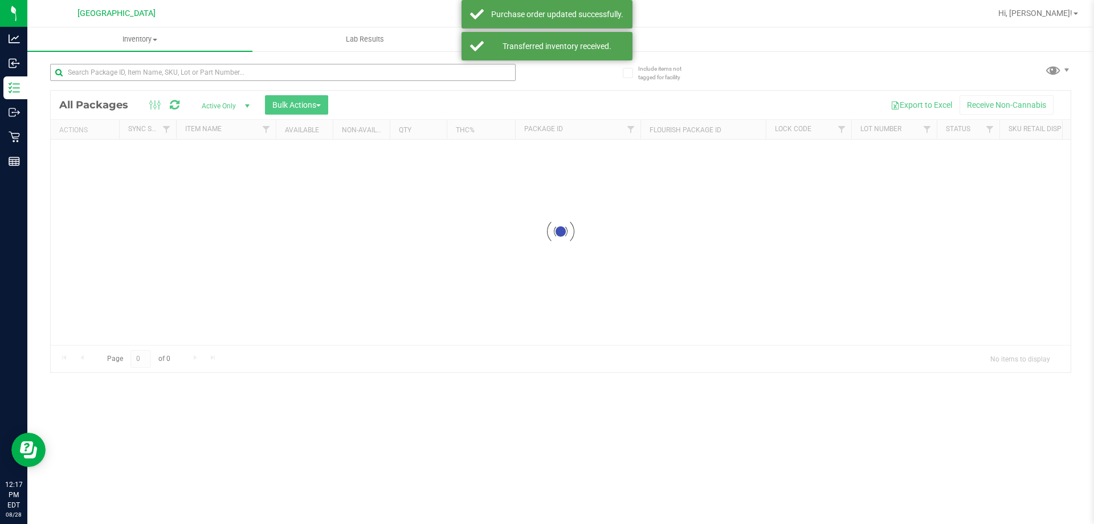
click at [119, 81] on div at bounding box center [283, 77] width 466 height 26
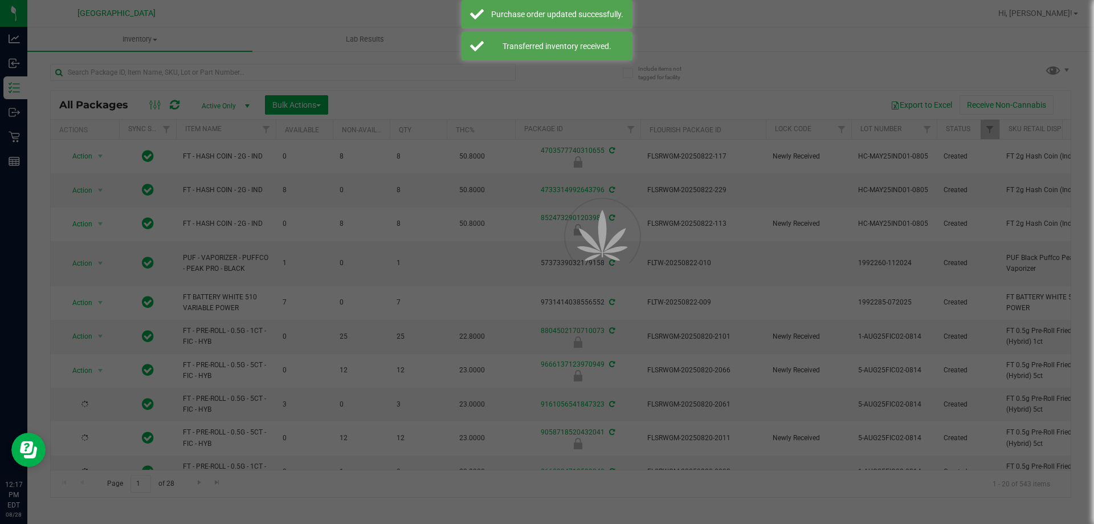
click at [114, 75] on div at bounding box center [547, 262] width 1094 height 524
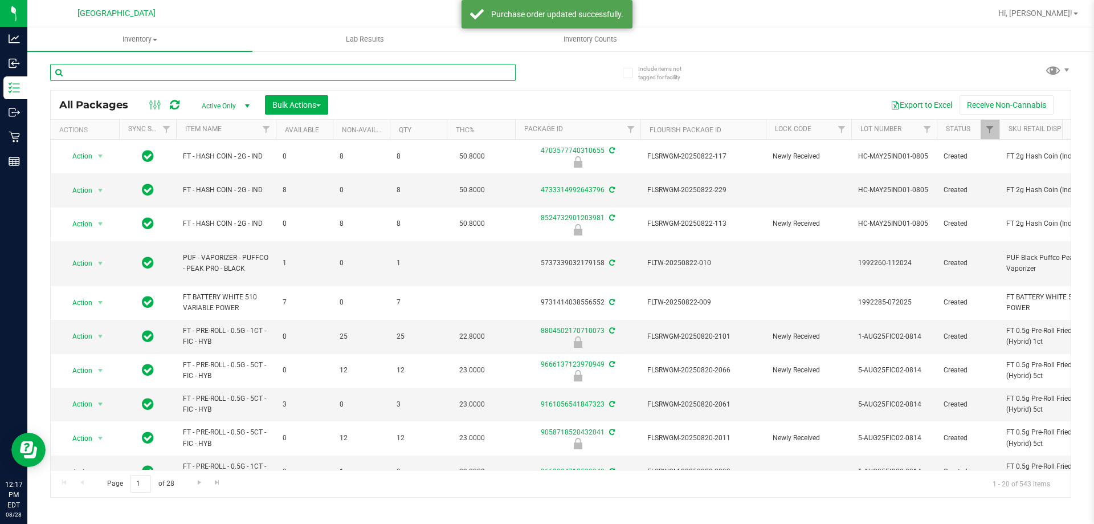
click at [113, 73] on input "text" at bounding box center [283, 72] width 466 height 17
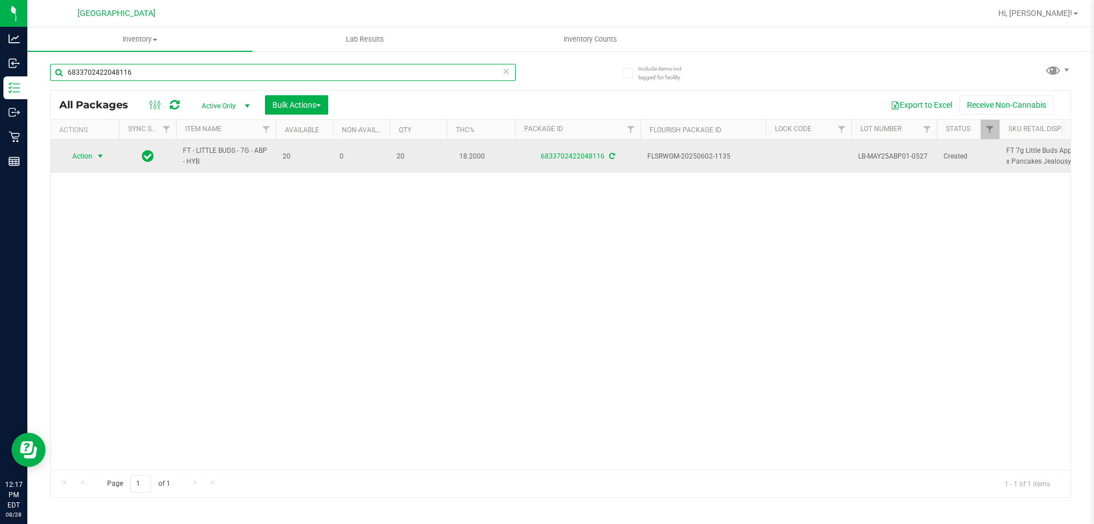
type input "6833702422048116"
click at [88, 156] on span "Action" at bounding box center [77, 156] width 31 height 16
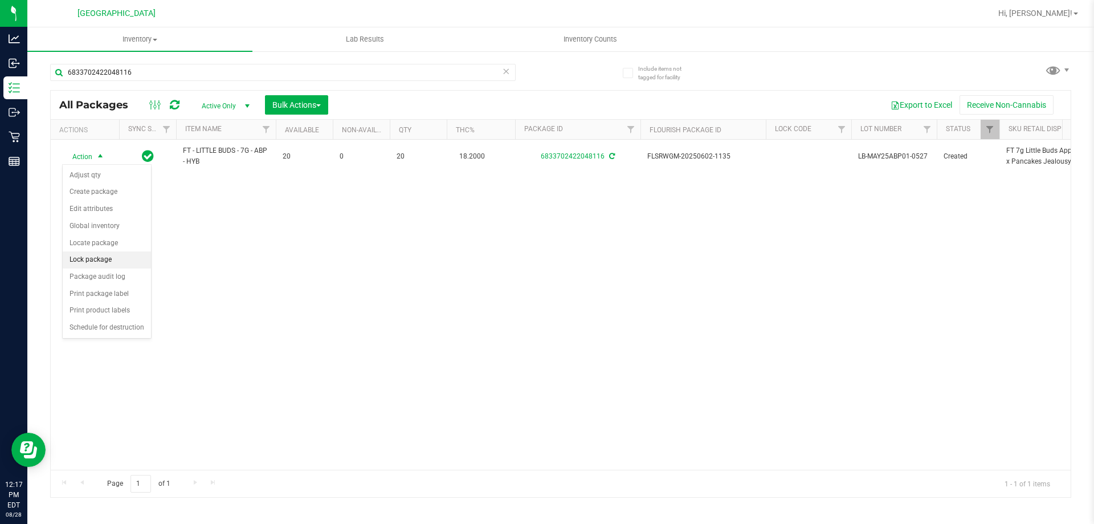
click at [98, 253] on li "Lock package" at bounding box center [107, 259] width 88 height 17
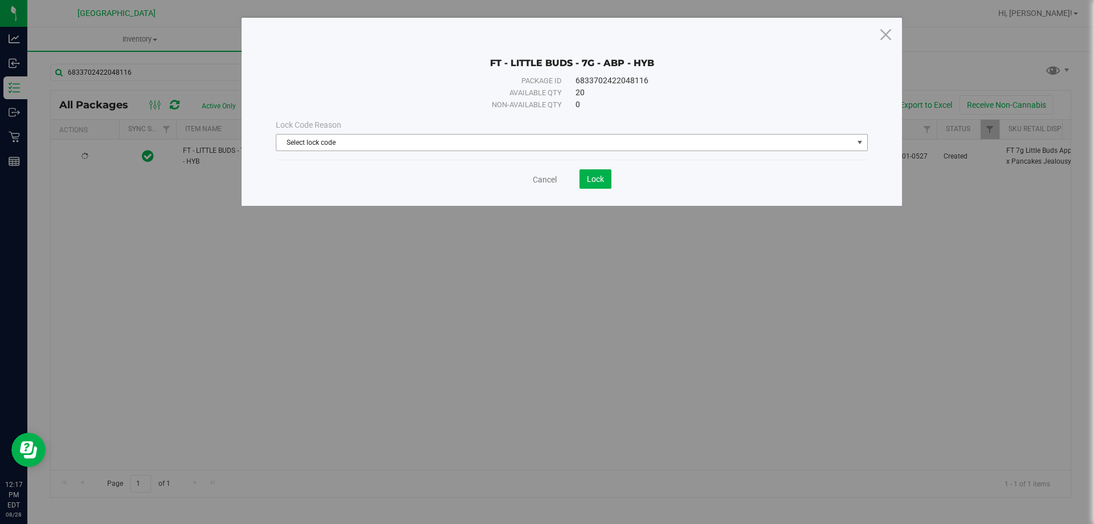
click at [295, 142] on span "Select lock code" at bounding box center [564, 142] width 577 height 16
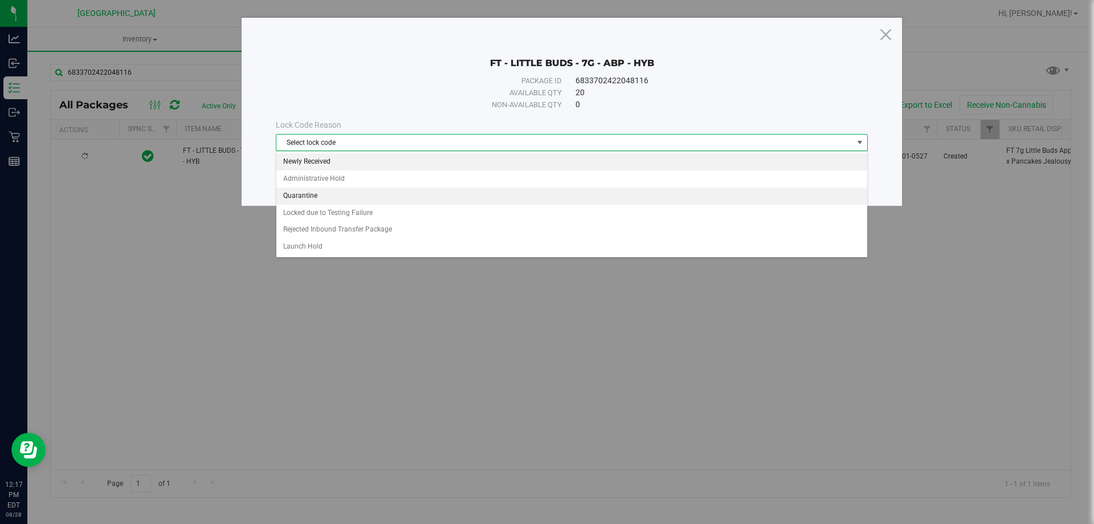
click at [311, 161] on li "Newly Received" at bounding box center [571, 161] width 591 height 17
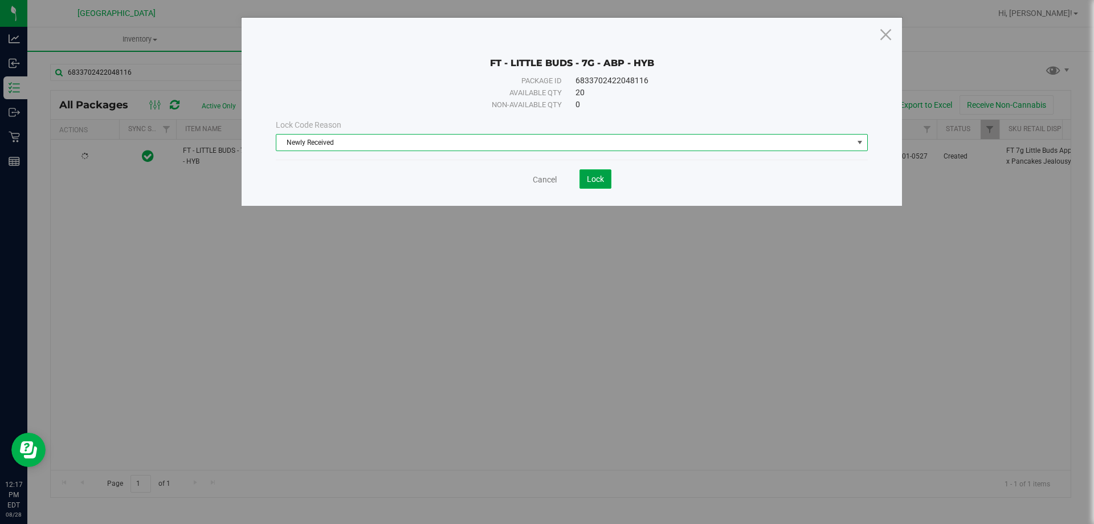
click at [602, 185] on button "Lock" at bounding box center [596, 178] width 32 height 19
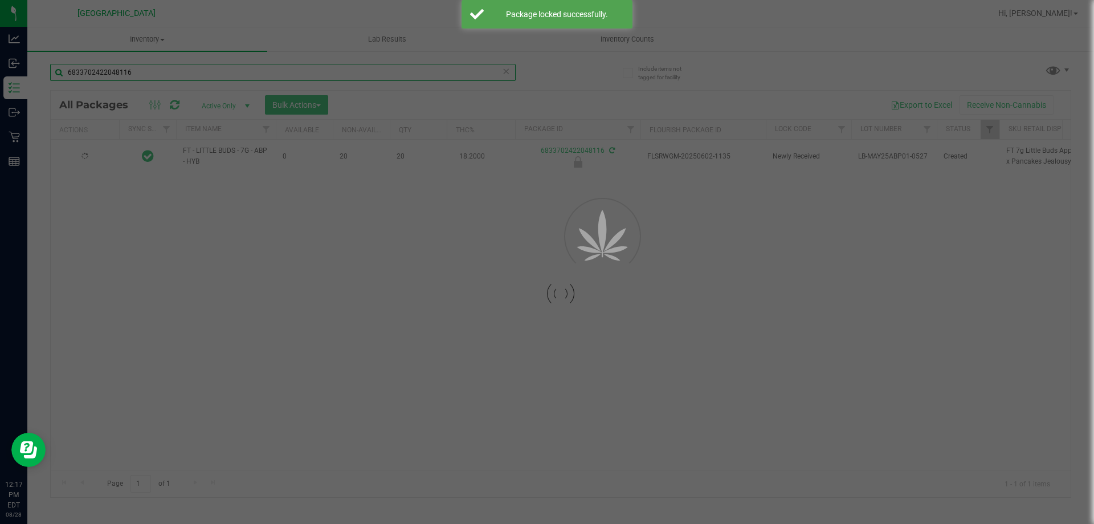
drag, startPoint x: 144, startPoint y: 72, endPoint x: 35, endPoint y: 85, distance: 110.2
click at [41, 85] on div "Inventory All packages All inventory Waste log Create inventory Lab Results Inv…" at bounding box center [560, 275] width 1067 height 496
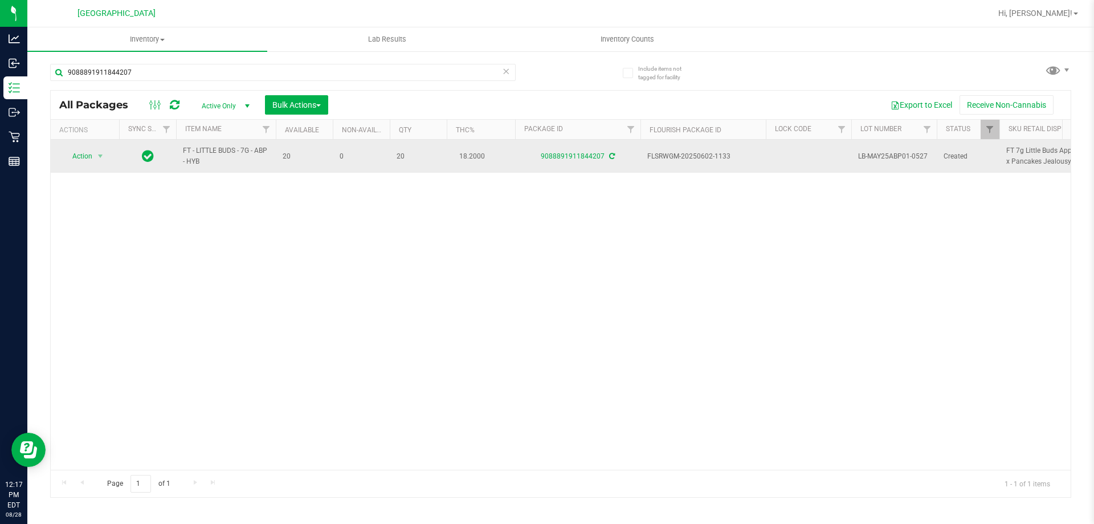
drag, startPoint x: 226, startPoint y: 165, endPoint x: 162, endPoint y: 153, distance: 64.8
copy tr "FT - LITTLE BUDS - 7G - ABP - HYB"
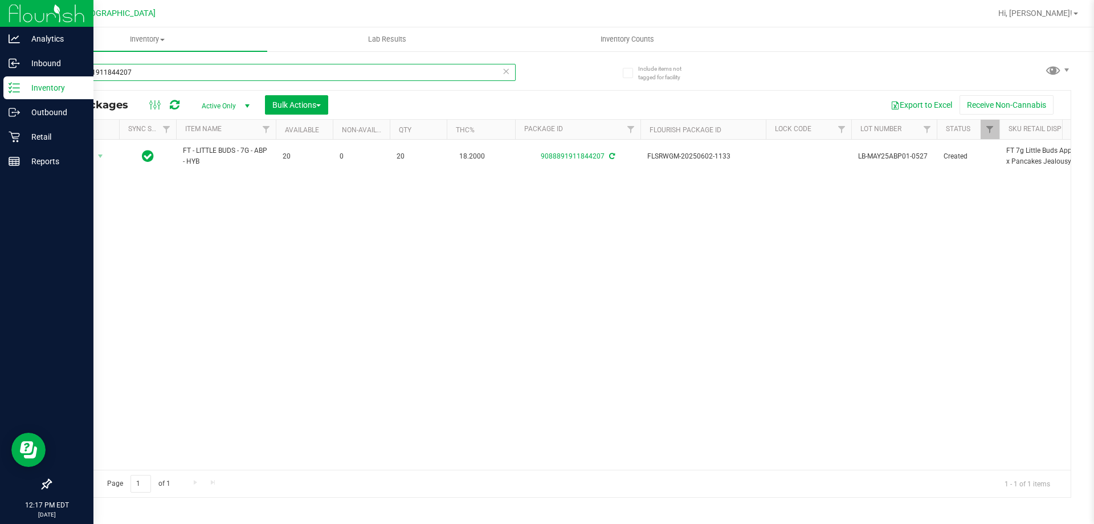
drag, startPoint x: 132, startPoint y: 74, endPoint x: 4, endPoint y: 77, distance: 127.7
click at [4, 77] on div "Analytics Inbound Inventory Outbound Retail Reports 12:17 PM EDT [DATE] 08/28 […" at bounding box center [547, 262] width 1094 height 524
paste input "FT - LITTLE BUDS - 7G - ABP - HYB"
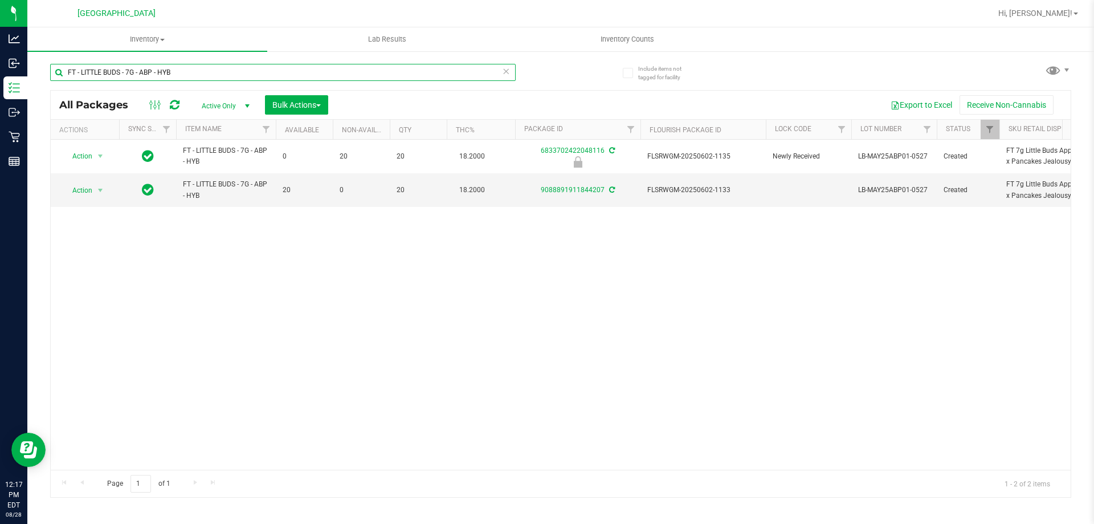
type input "FT - LITTLE BUDS - 7G - ABP - HYB"
click at [463, 282] on div "Action Action Edit attributes Global inventory Locate package Package audit log…" at bounding box center [561, 305] width 1020 height 330
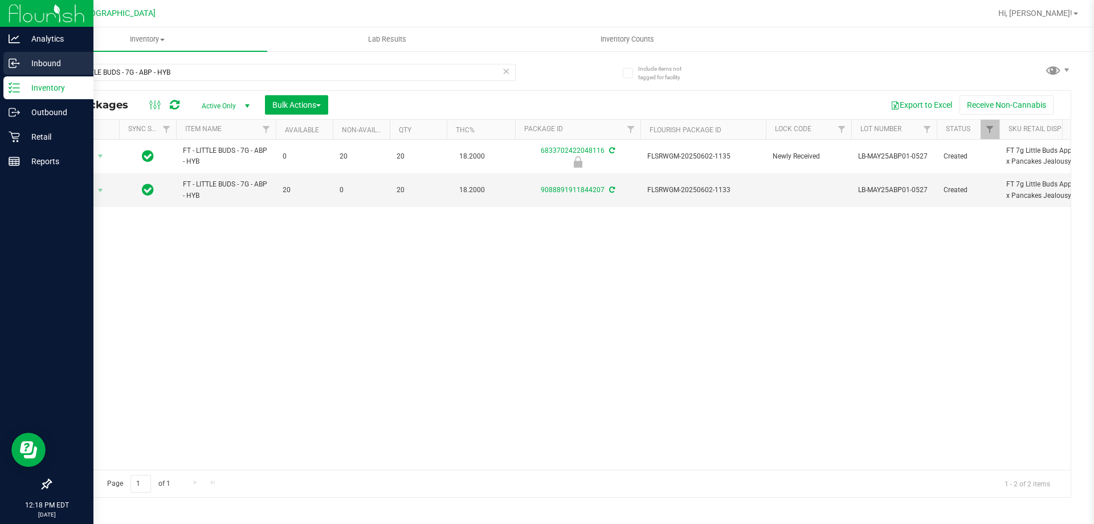
click at [15, 63] on line at bounding box center [14, 63] width 7 height 0
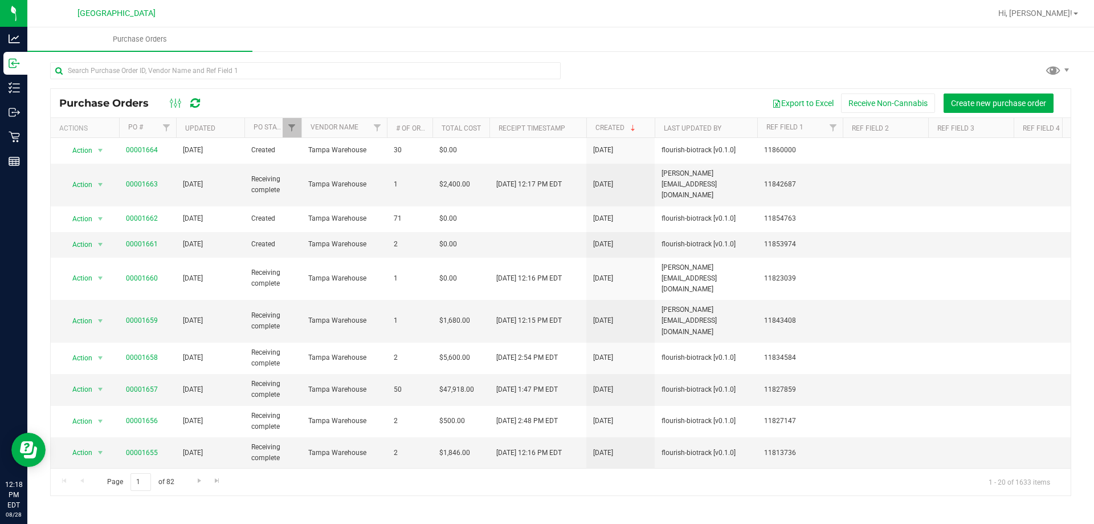
click at [552, 93] on div "Export to Excel Receive Non-Cannabis Create new purchase order" at bounding box center [638, 102] width 850 height 19
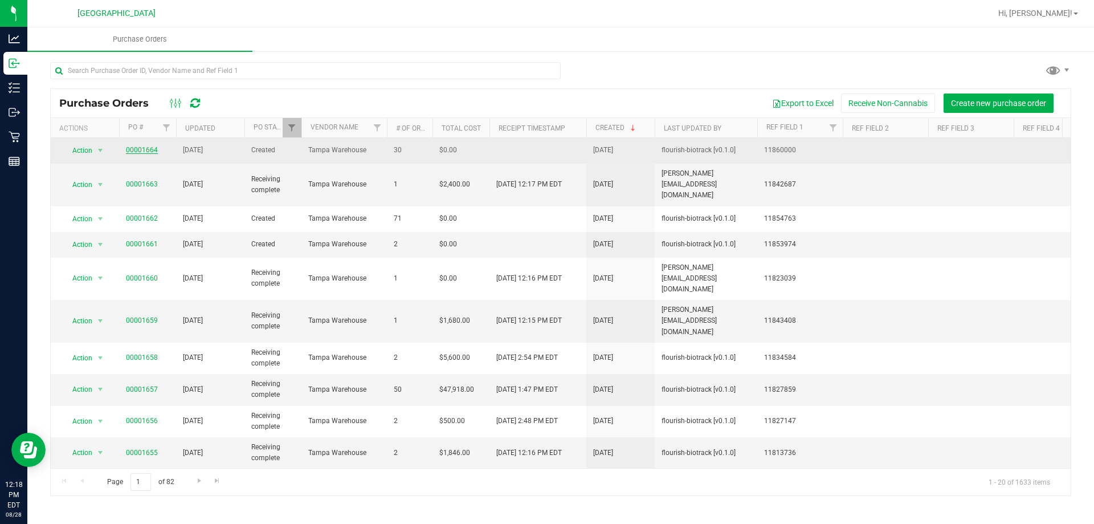
click at [154, 148] on link "00001664" at bounding box center [142, 150] width 32 height 8
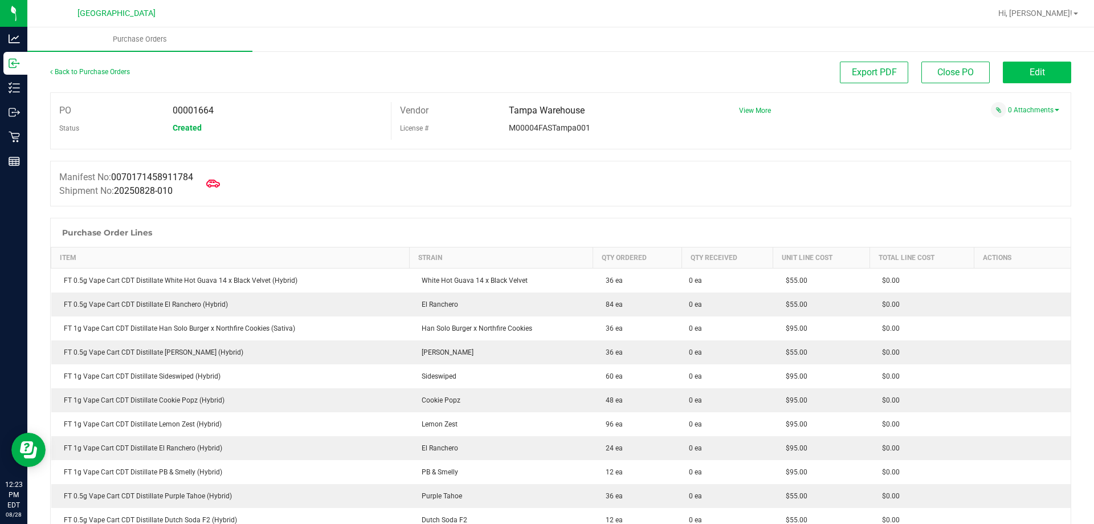
click at [1018, 66] on button "Edit" at bounding box center [1037, 73] width 68 height 22
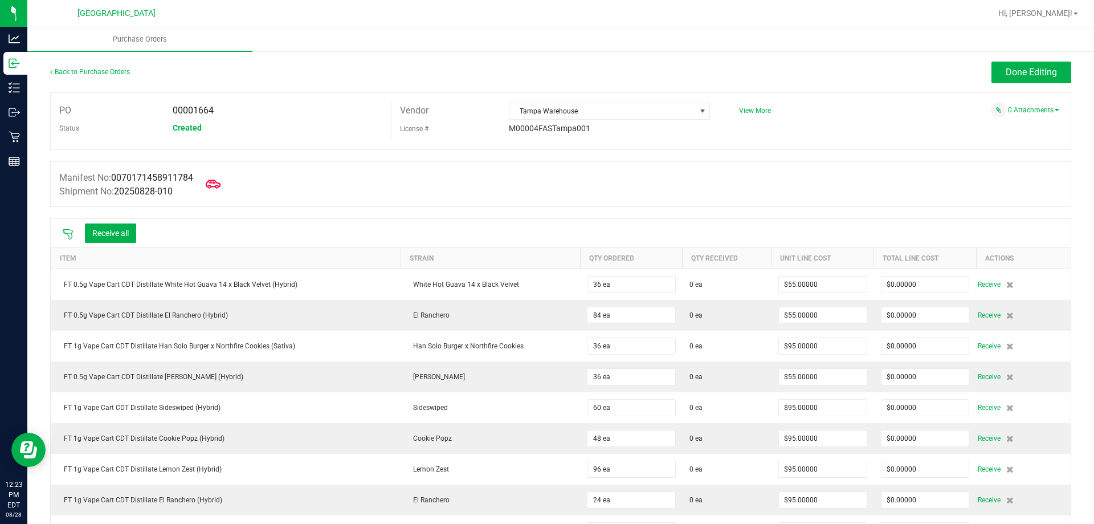
click at [226, 183] on span at bounding box center [213, 184] width 25 height 25
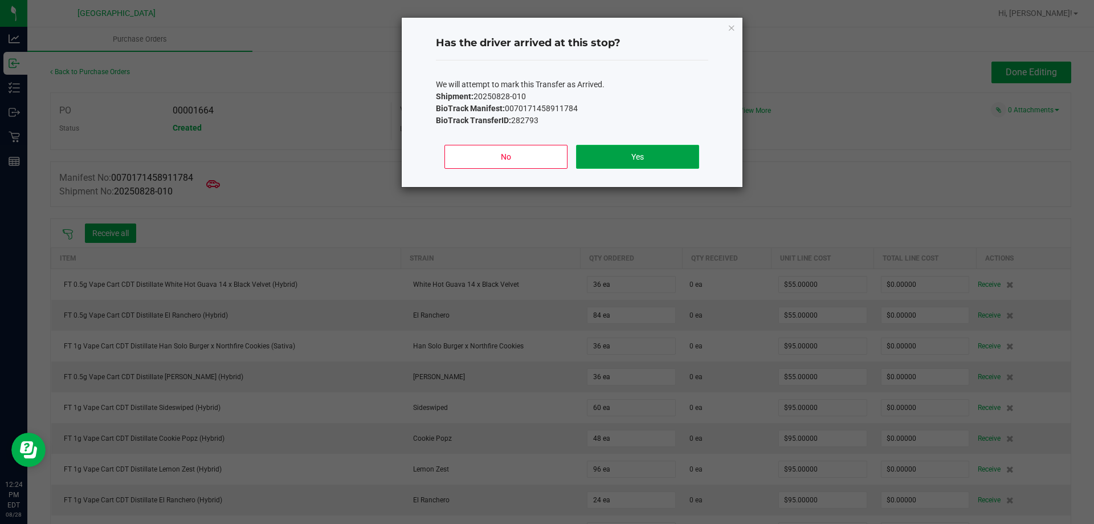
click at [631, 159] on button "Yes" at bounding box center [637, 157] width 123 height 24
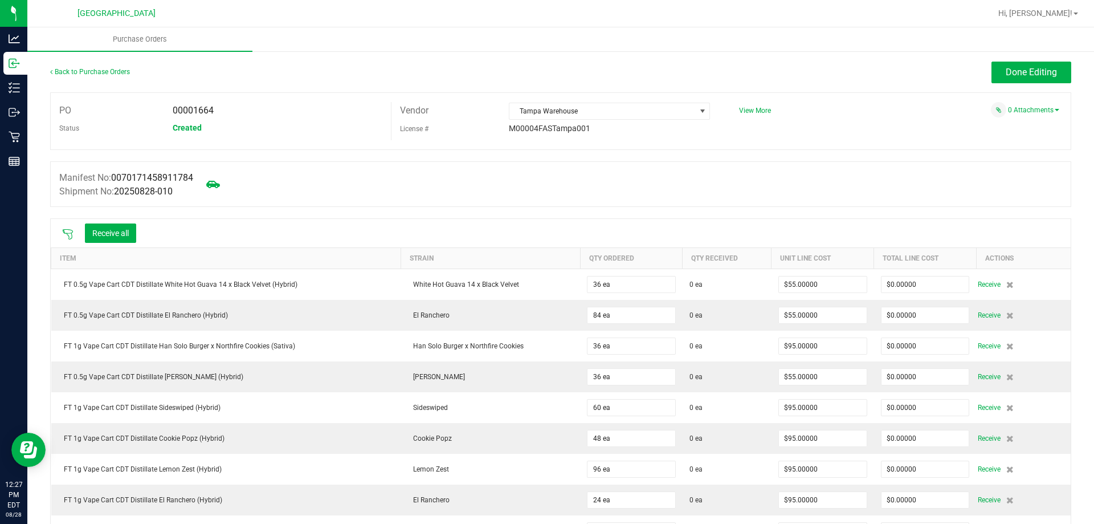
click at [63, 229] on icon at bounding box center [67, 234] width 11 height 11
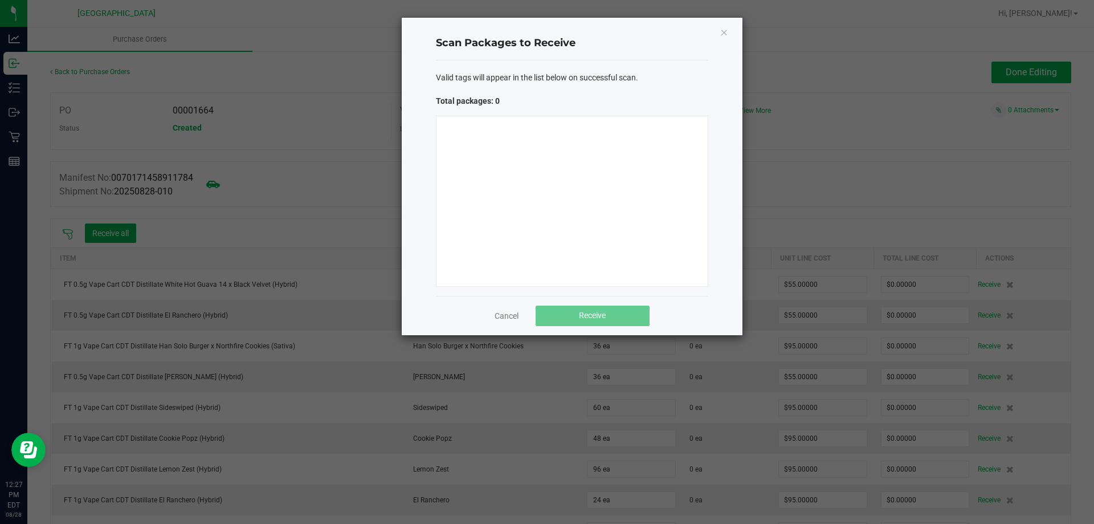
click at [513, 163] on div at bounding box center [572, 201] width 272 height 171
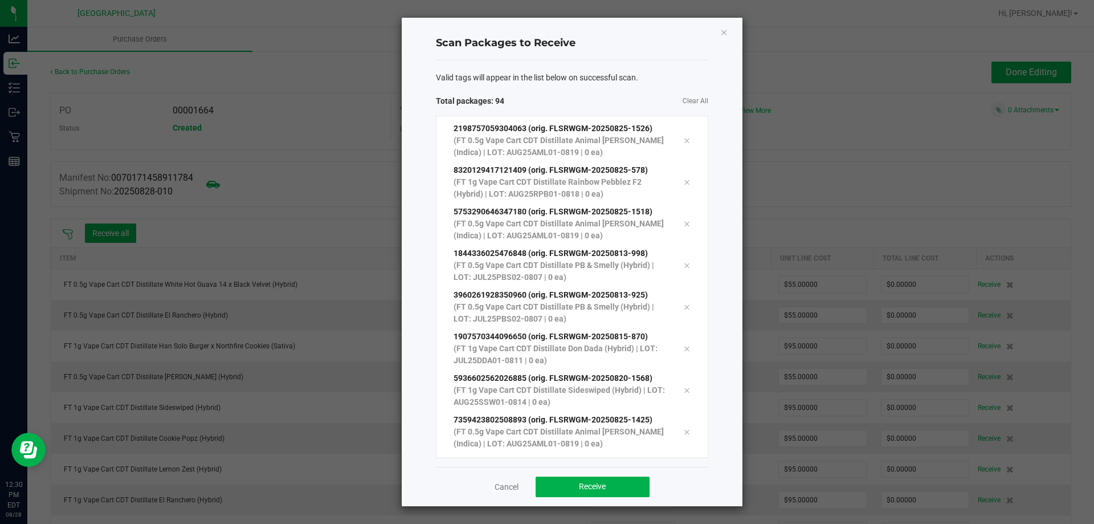
scroll to position [3634, 0]
click at [601, 490] on span "Receive" at bounding box center [592, 486] width 27 height 9
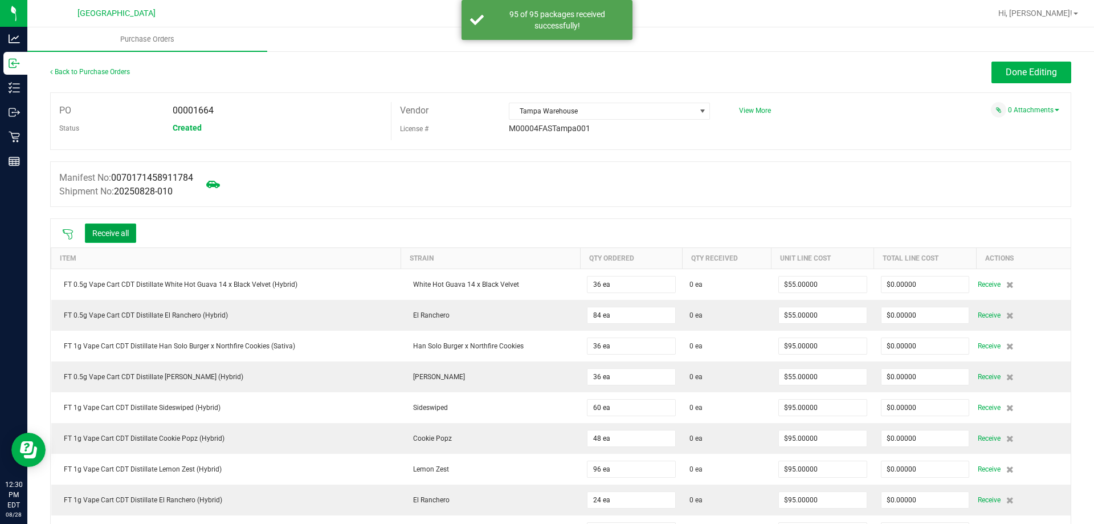
click at [120, 235] on button "Receive all" at bounding box center [110, 232] width 51 height 19
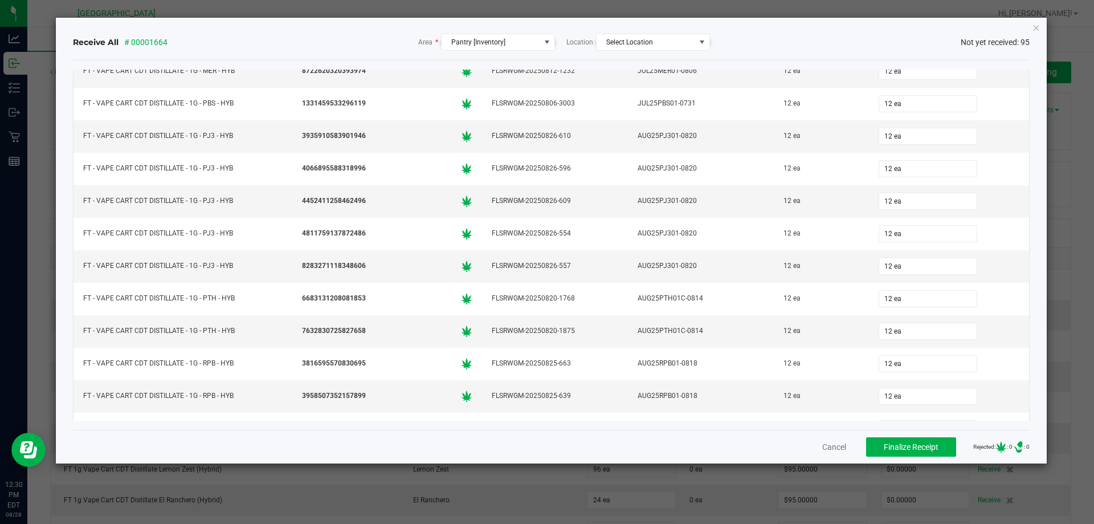
scroll to position [2760, 0]
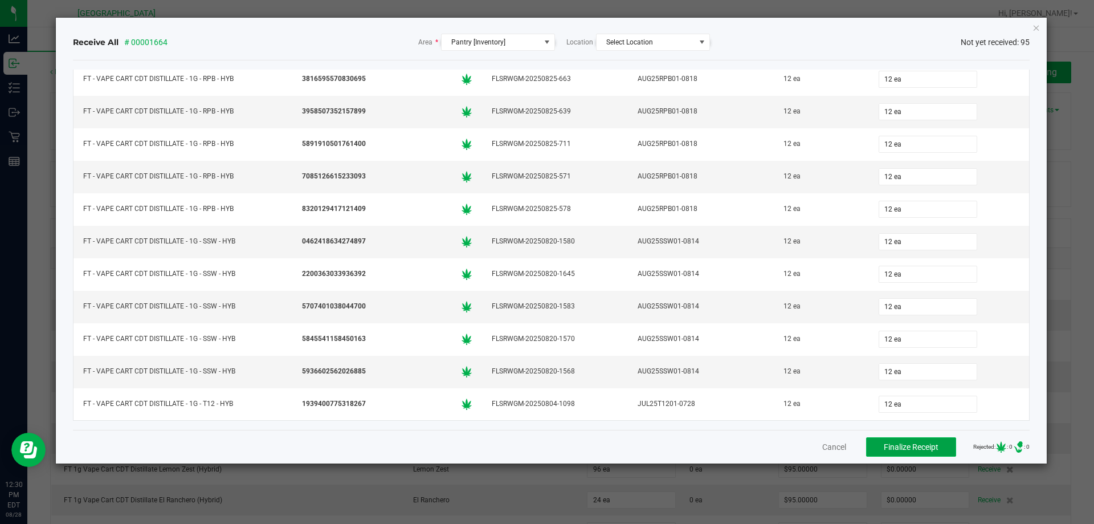
click at [891, 454] on button "Finalize Receipt" at bounding box center [911, 446] width 90 height 19
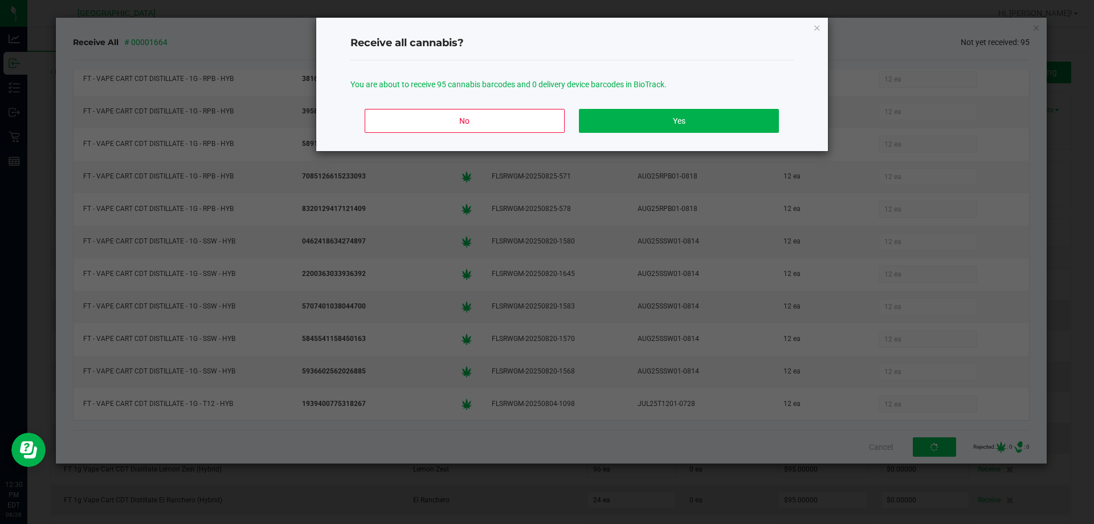
click at [662, 134] on div "No Yes" at bounding box center [571, 125] width 443 height 51
click at [658, 123] on button "Yes" at bounding box center [678, 121] width 199 height 24
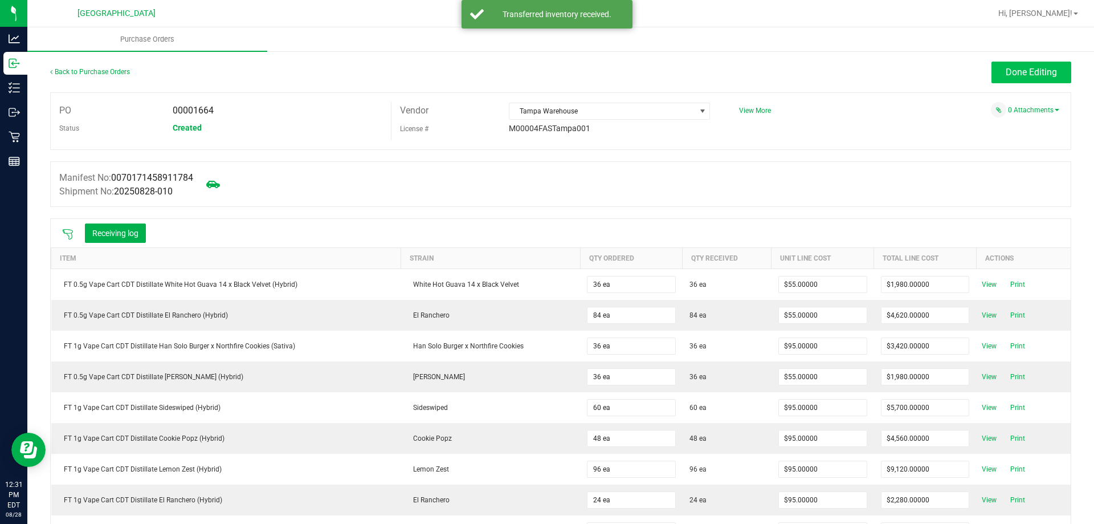
click at [1007, 75] on span "Done Editing" at bounding box center [1031, 72] width 51 height 11
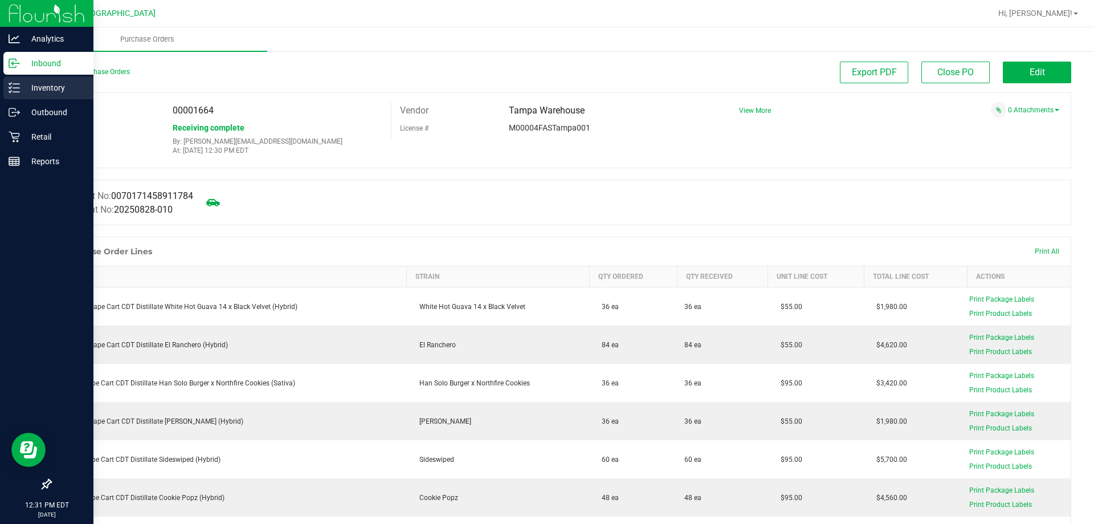
click at [39, 80] on div "Inventory" at bounding box center [48, 87] width 90 height 23
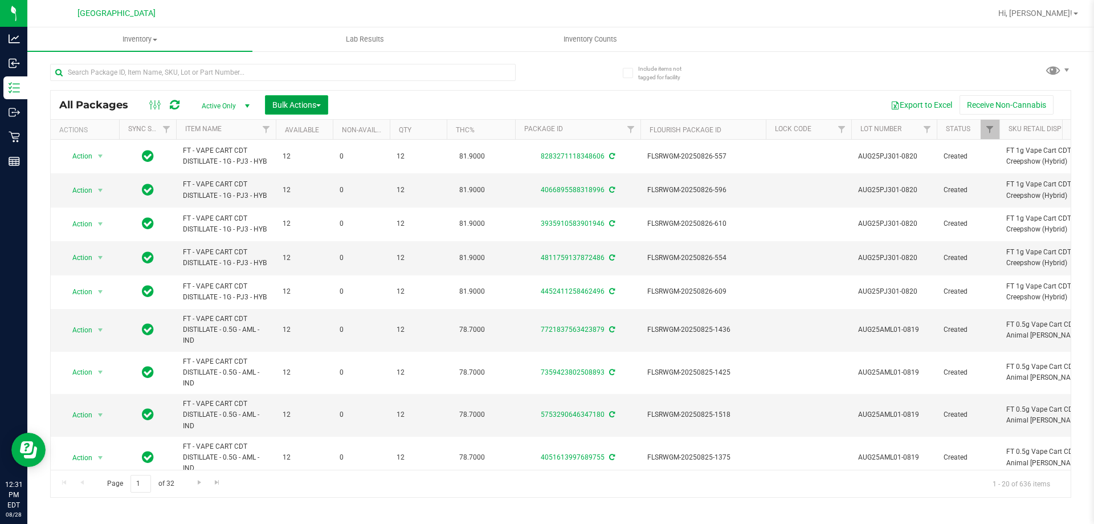
click at [315, 105] on span "Bulk Actions" at bounding box center [296, 104] width 48 height 9
click at [309, 208] on div "Lock/Unlock packages" at bounding box center [318, 216] width 93 height 18
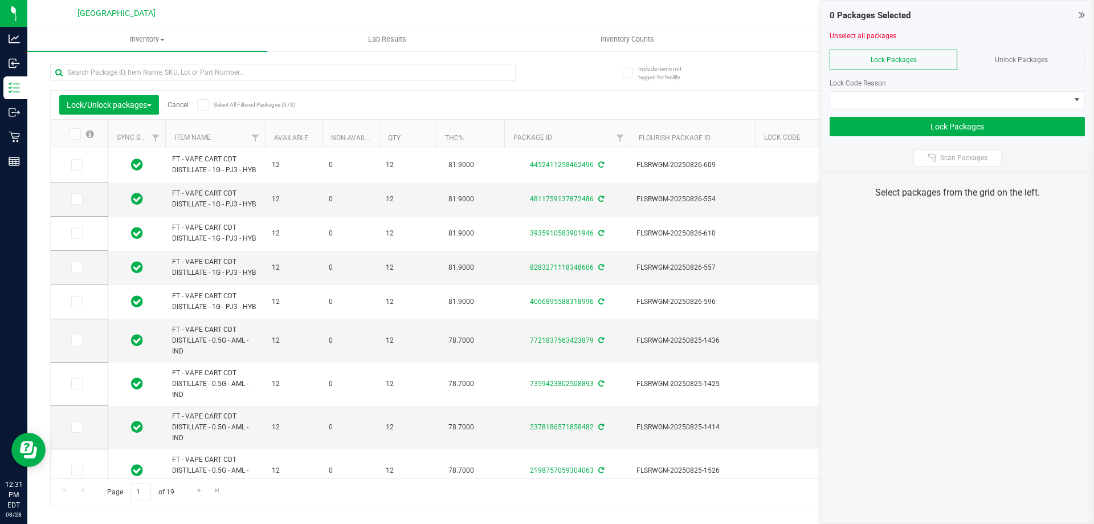
click at [883, 113] on div at bounding box center [957, 112] width 255 height 9
click at [883, 105] on span at bounding box center [950, 100] width 240 height 16
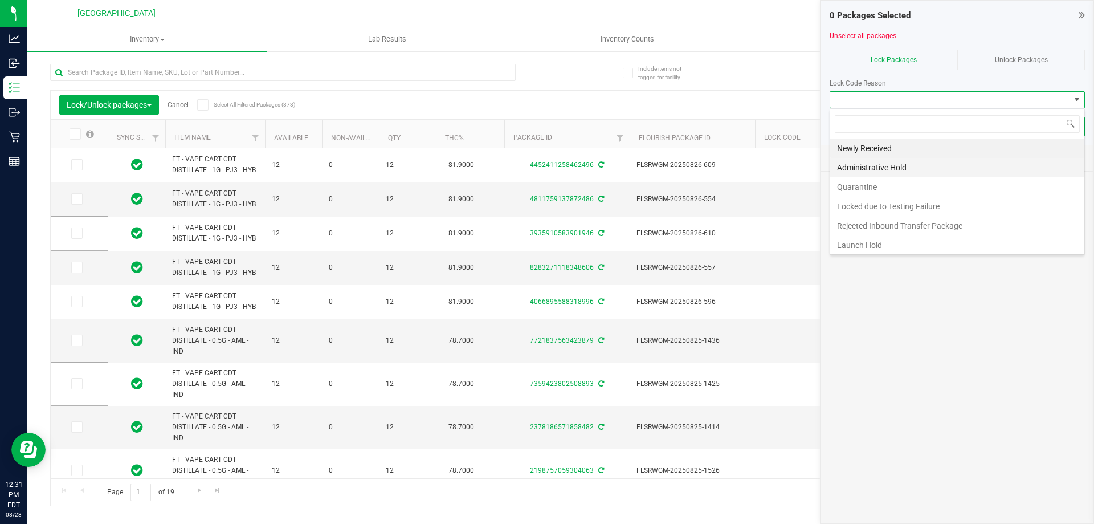
scroll to position [17, 255]
click at [872, 153] on li "Newly Received" at bounding box center [957, 147] width 254 height 19
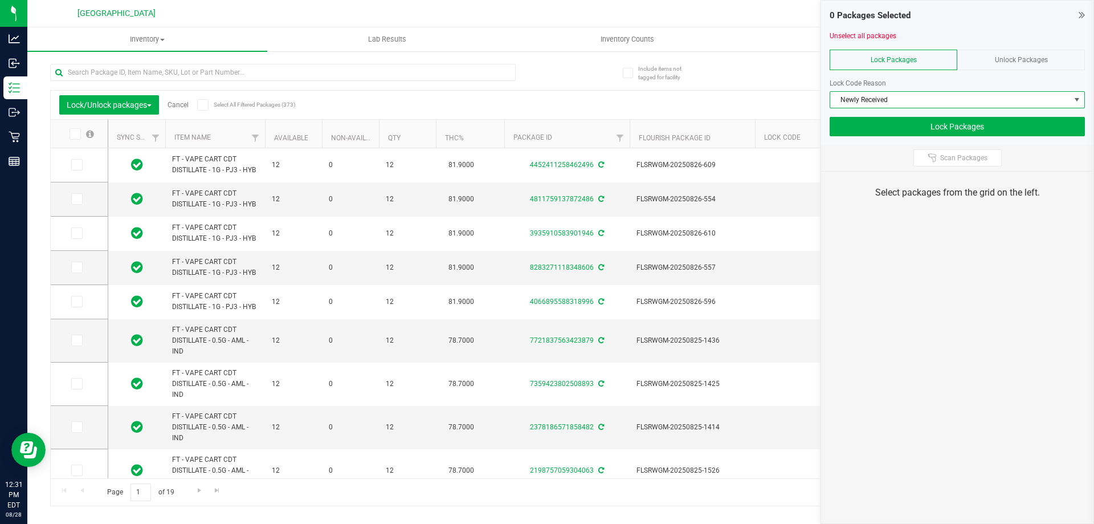
click at [953, 146] on div "Scan Packages" at bounding box center [957, 158] width 272 height 26
click at [948, 156] on span "Scan Packages" at bounding box center [963, 157] width 47 height 9
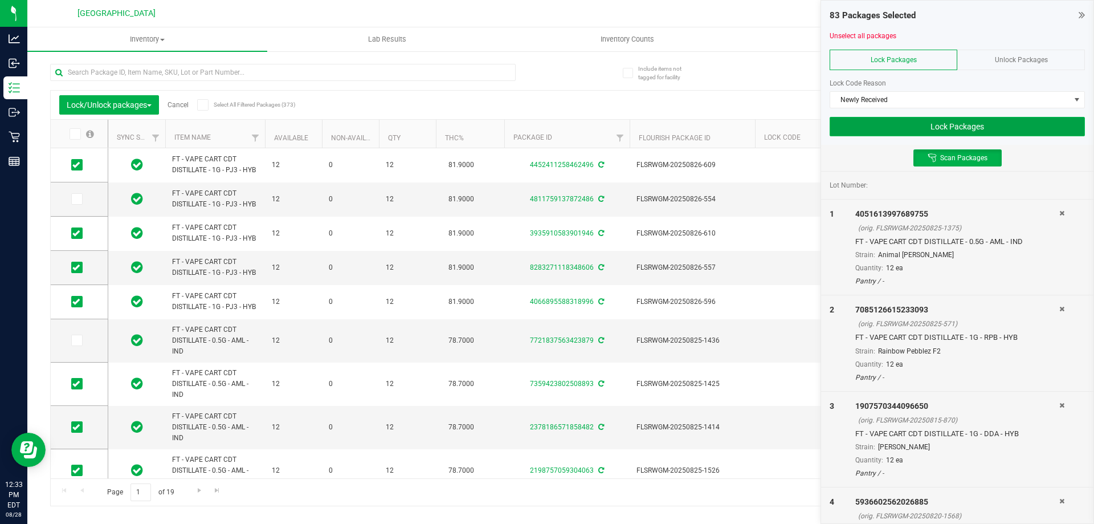
click at [846, 132] on button "Lock Packages" at bounding box center [957, 126] width 255 height 19
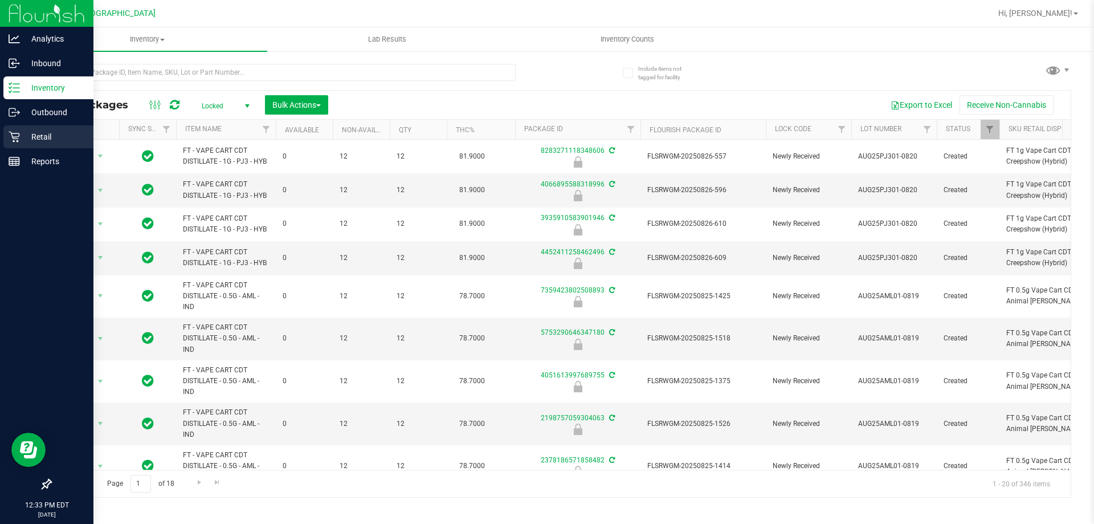
click at [71, 126] on div "Retail" at bounding box center [48, 136] width 90 height 23
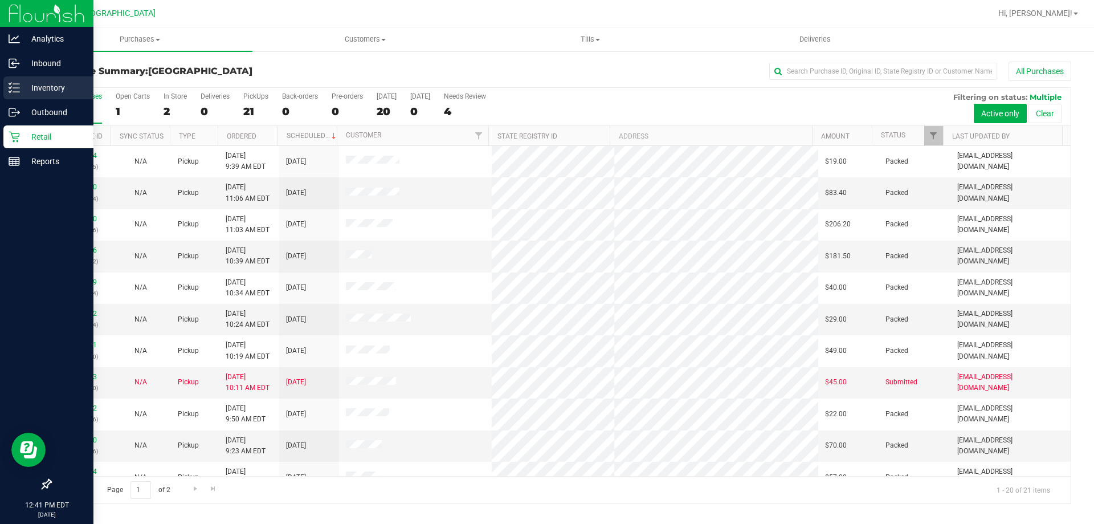
click at [53, 94] on p "Inventory" at bounding box center [54, 88] width 68 height 14
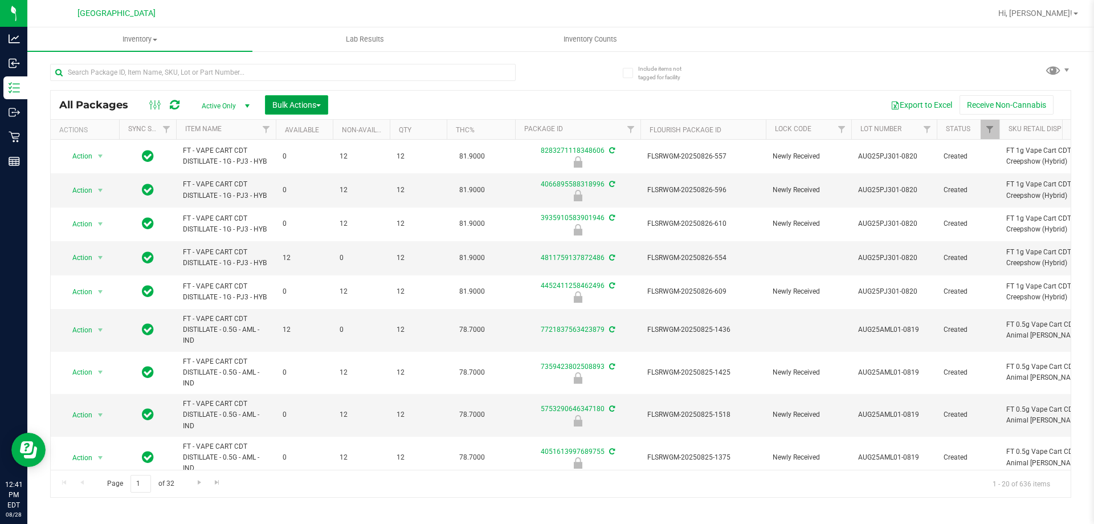
click at [308, 103] on span "Bulk Actions" at bounding box center [296, 104] width 48 height 9
click at [300, 211] on span "Lock/Unlock packages" at bounding box center [311, 214] width 78 height 9
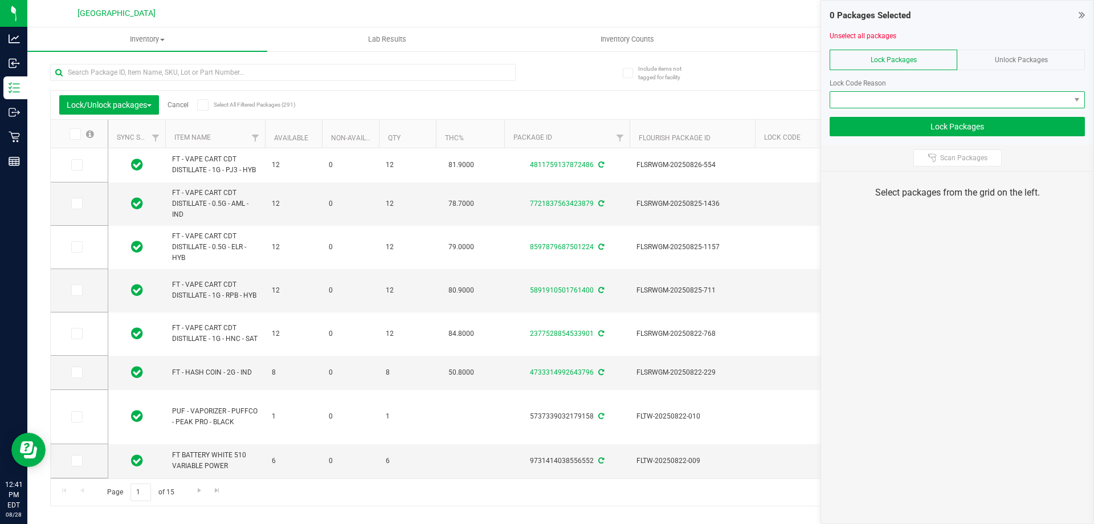
click at [878, 97] on span at bounding box center [950, 100] width 240 height 16
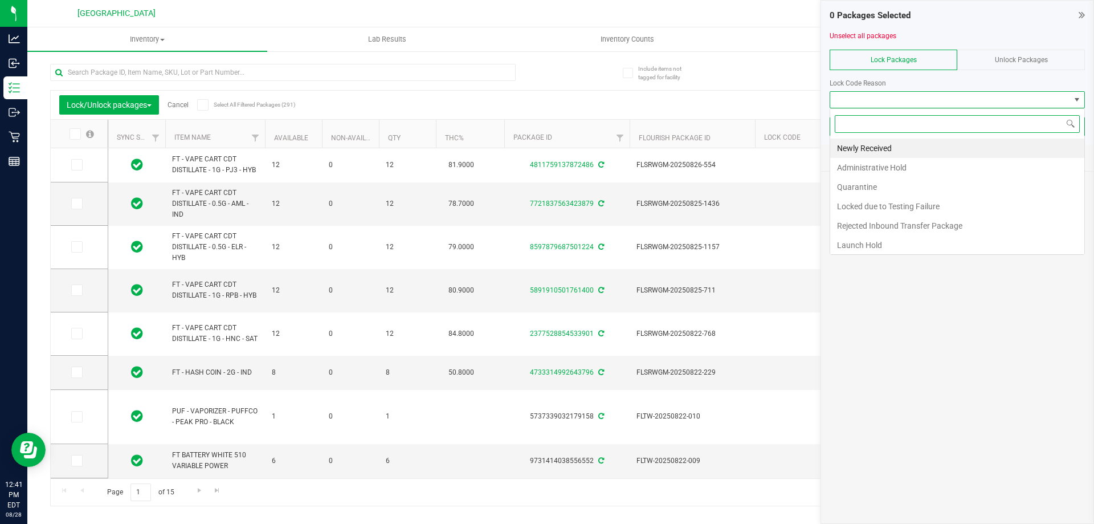
scroll to position [17, 255]
click at [866, 140] on li "Newly Received" at bounding box center [957, 147] width 254 height 19
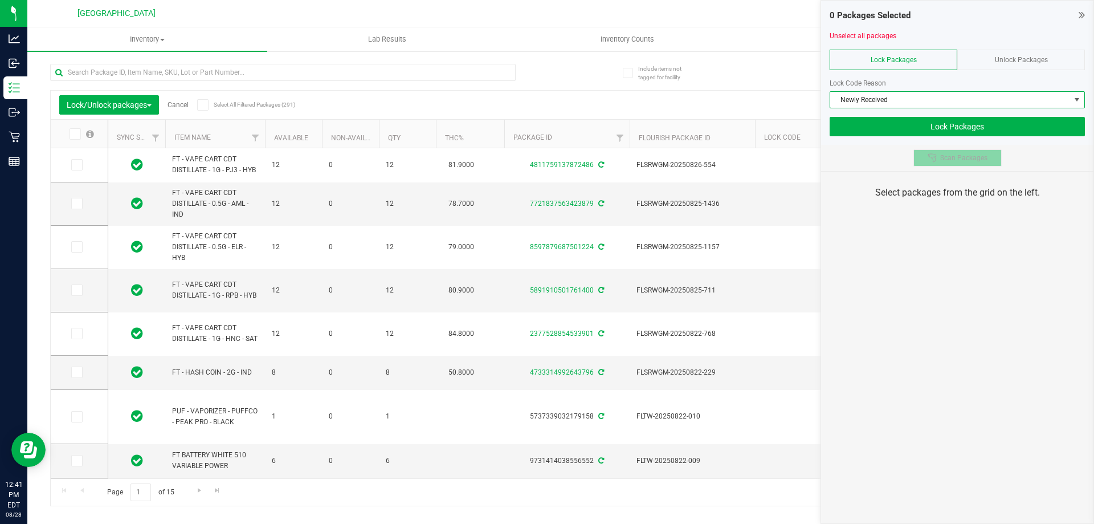
click at [953, 157] on span "Scan Packages" at bounding box center [963, 157] width 47 height 9
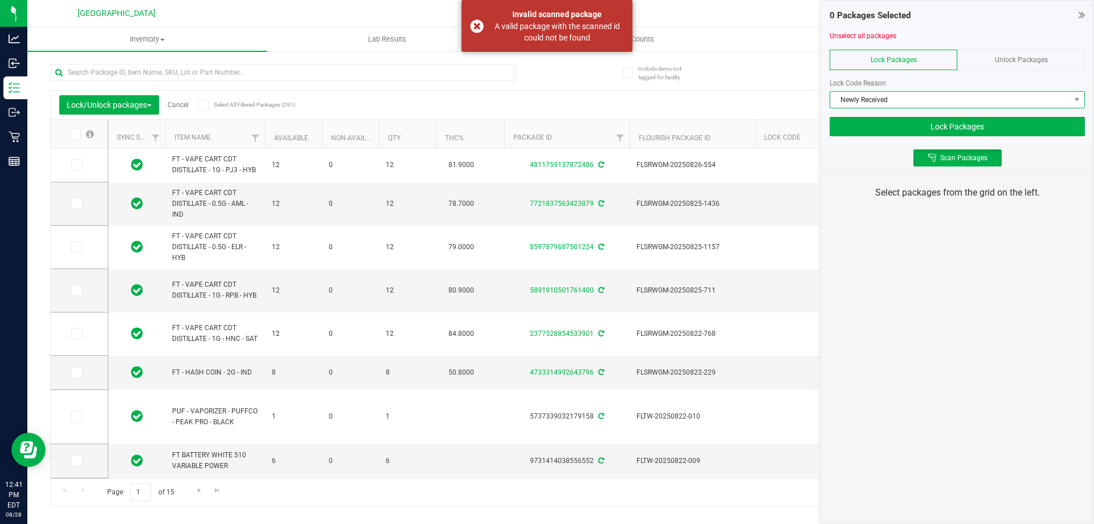
click at [854, 93] on span "Newly Received" at bounding box center [950, 100] width 240 height 16
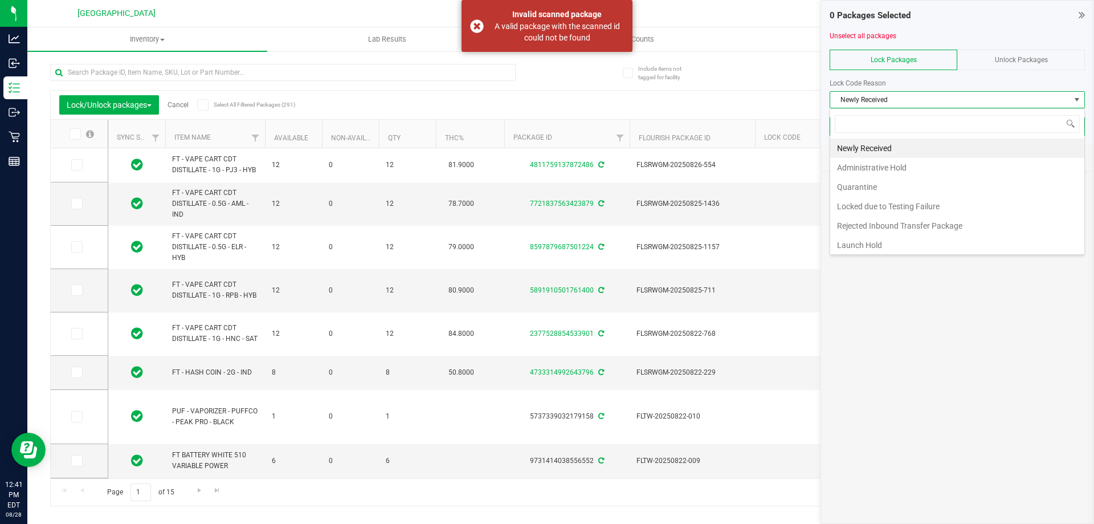
click at [884, 337] on div "0 Packages Selected Unselect all packages Lock Packages Unlock Packages Lock Co…" at bounding box center [958, 262] width 274 height 524
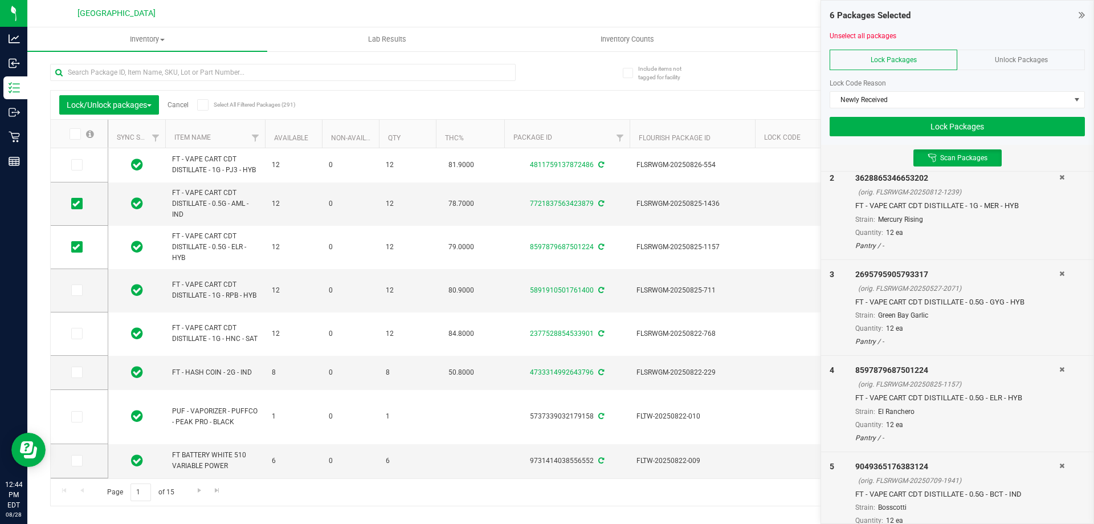
scroll to position [252, 0]
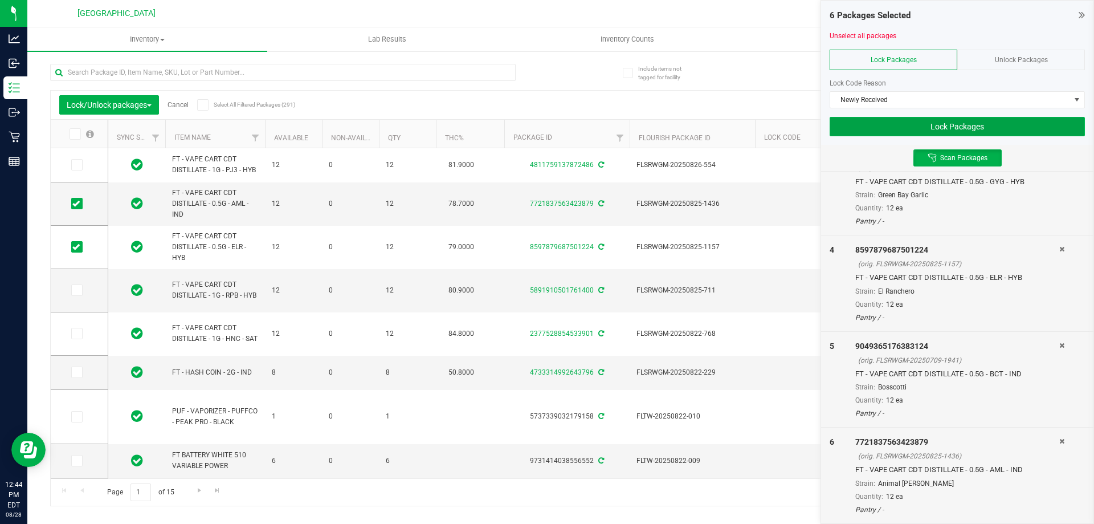
click at [1004, 122] on button "Lock Packages" at bounding box center [957, 126] width 255 height 19
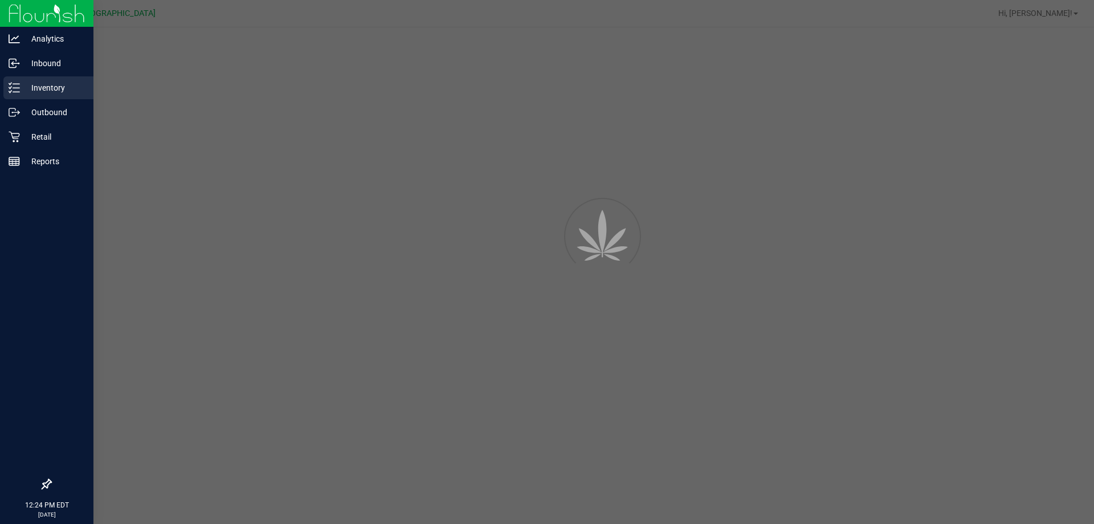
click at [27, 86] on p "Inventory" at bounding box center [54, 88] width 68 height 14
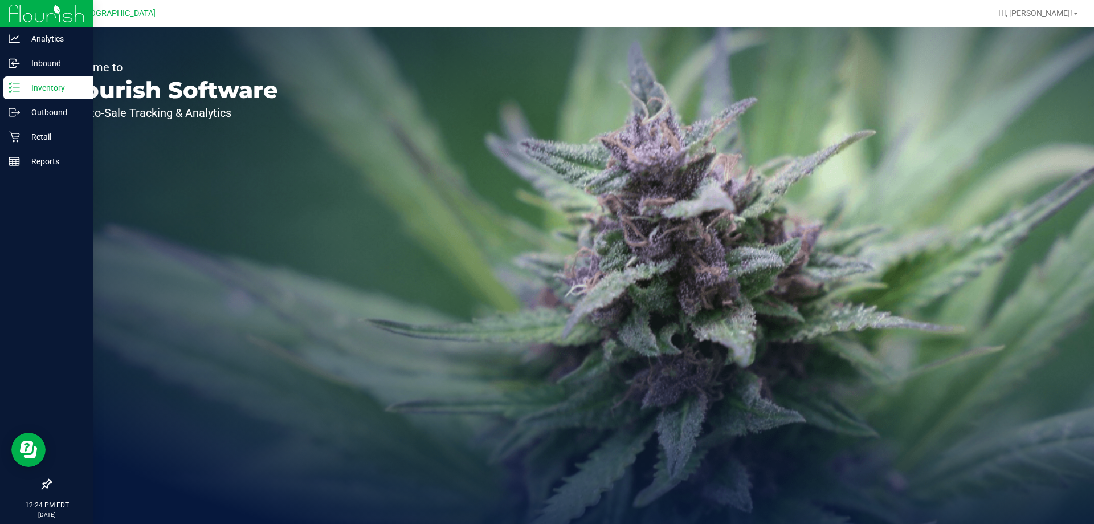
click at [29, 88] on p "Inventory" at bounding box center [54, 88] width 68 height 14
click at [22, 86] on p "Inventory" at bounding box center [54, 88] width 68 height 14
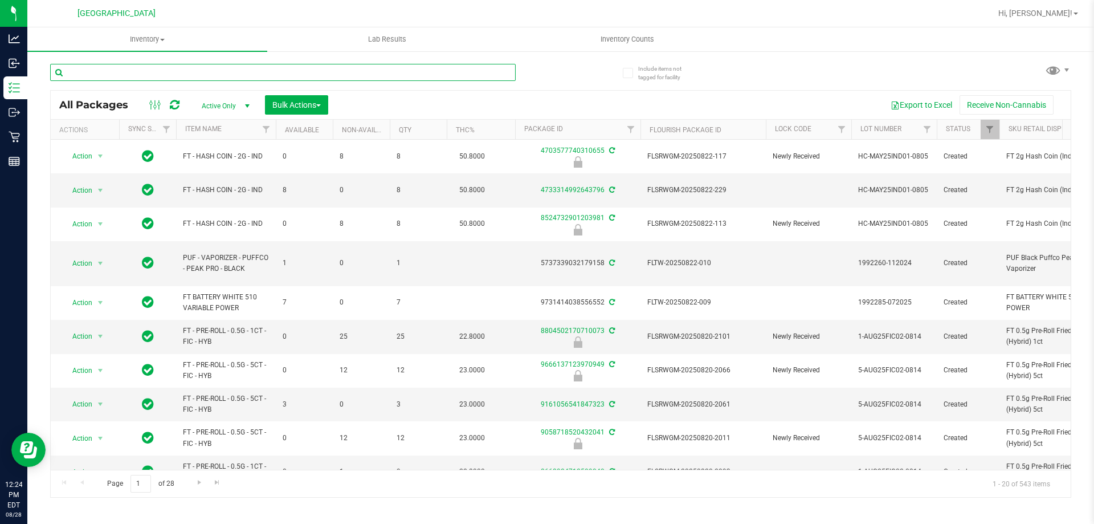
click at [148, 75] on input "text" at bounding box center [283, 72] width 466 height 17
type input "taho"
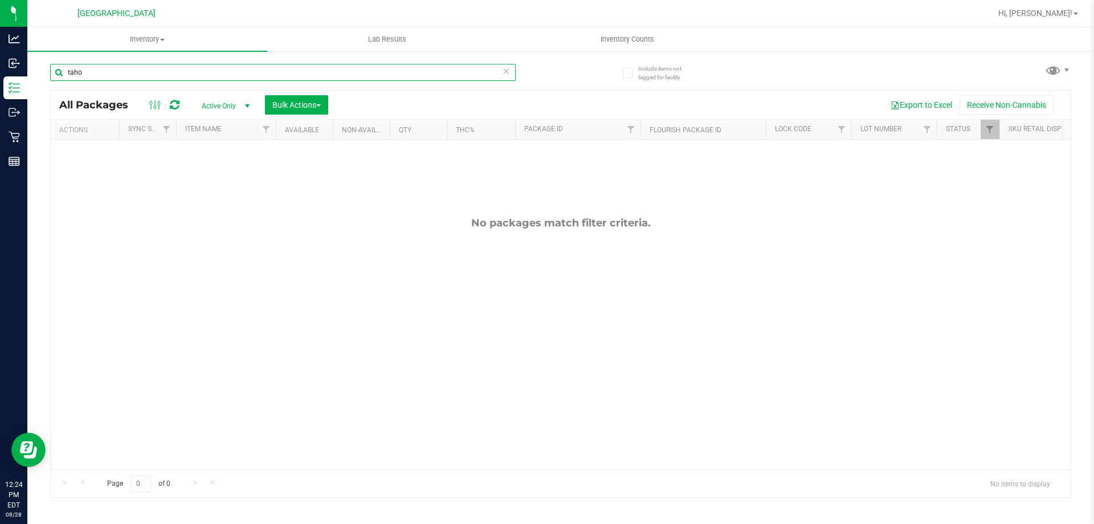
drag, startPoint x: 136, startPoint y: 68, endPoint x: 49, endPoint y: 70, distance: 87.2
click at [49, 70] on div "Include items not tagged for facility taho All Packages Active Only Active Only…" at bounding box center [560, 224] width 1067 height 348
type input "s"
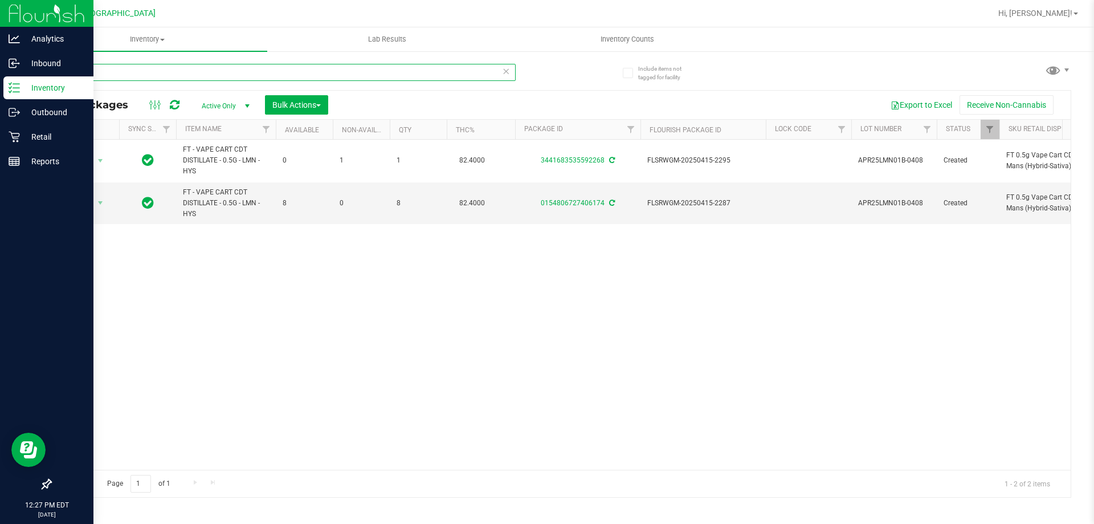
type input "lmn"
